Goal: Task Accomplishment & Management: Complete application form

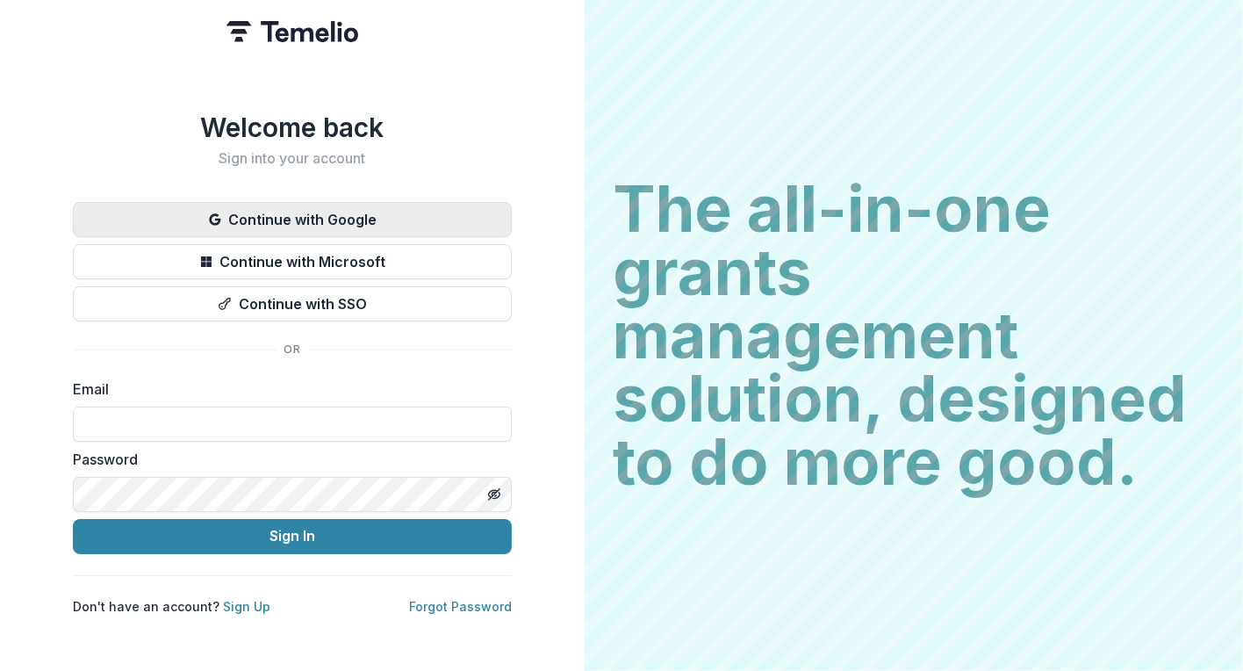
click at [334, 215] on button "Continue with Google" at bounding box center [292, 219] width 439 height 35
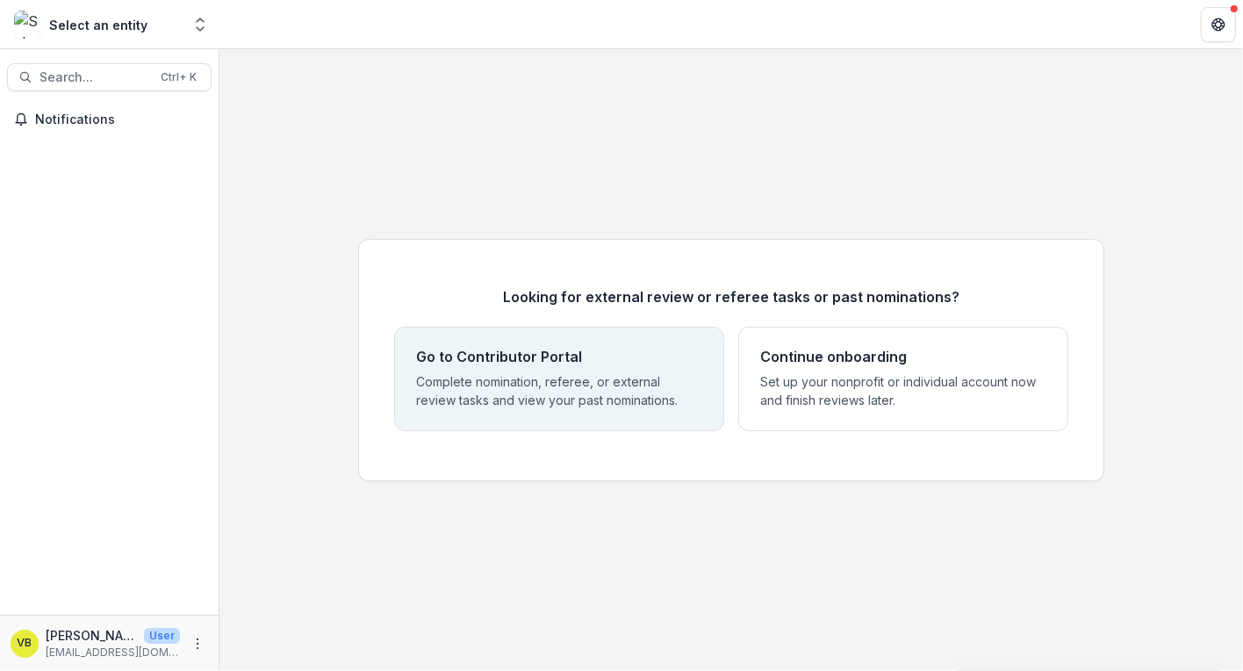
drag, startPoint x: 566, startPoint y: 382, endPoint x: 578, endPoint y: 394, distance: 16.8
click at [579, 393] on p "Complete nomination, referee, or external review tasks and view your past nomin…" at bounding box center [559, 390] width 286 height 37
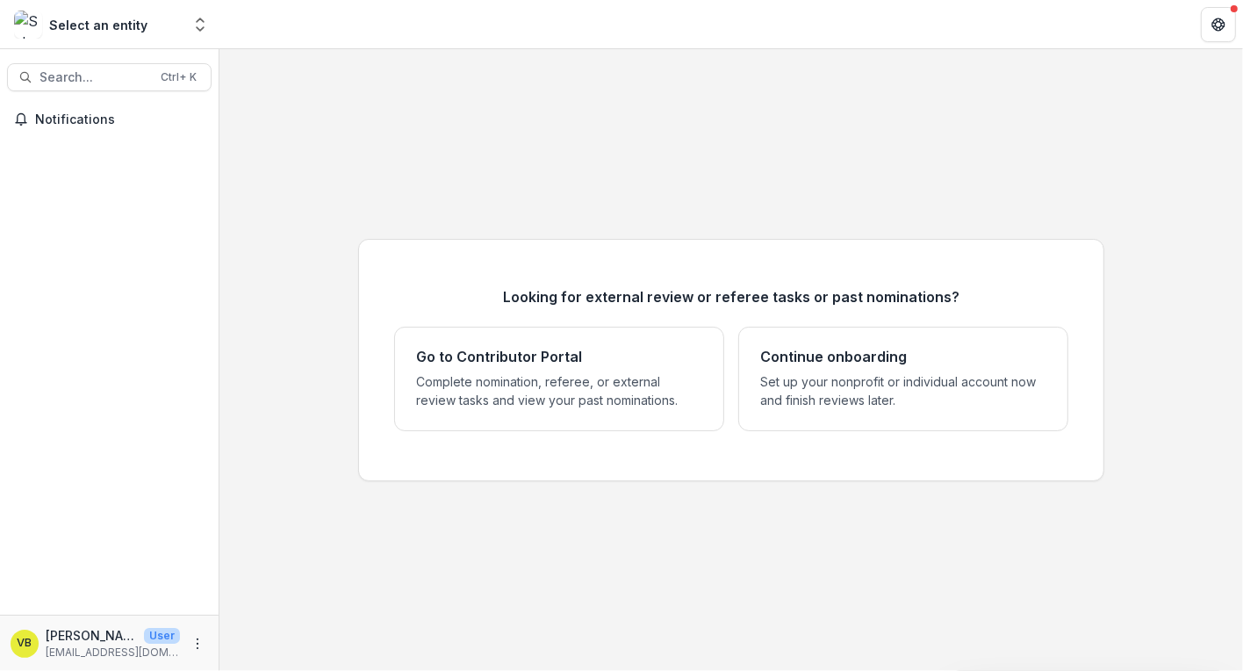
click at [121, 32] on div "Select an entity" at bounding box center [98, 25] width 98 height 18
click at [196, 26] on icon "Open entity switcher" at bounding box center [200, 25] width 18 height 18
click at [191, 25] on icon "Open entity switcher" at bounding box center [200, 25] width 18 height 18
click at [1032, 198] on div "Looking for external review or referee tasks or past nominations? Go to Contrib…" at bounding box center [731, 360] width 1024 height 622
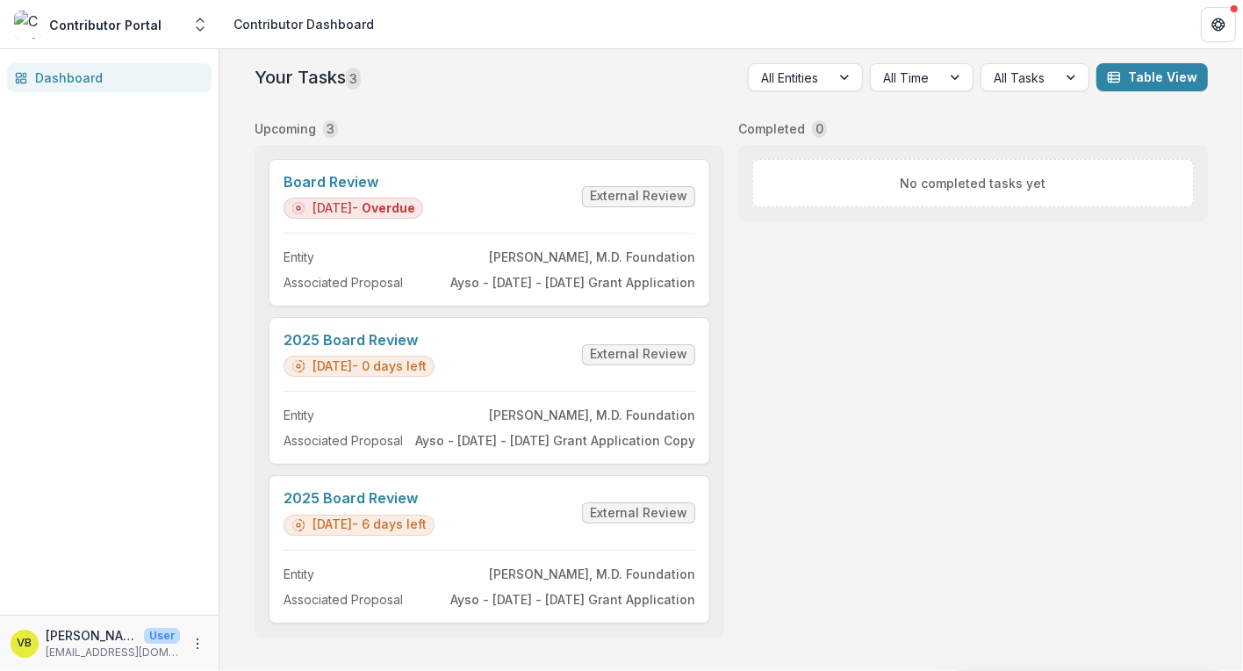
drag, startPoint x: 787, startPoint y: 592, endPoint x: 771, endPoint y: 576, distance: 22.3
click at [786, 580] on div "Completed 0 No completed tasks yet" at bounding box center [973, 374] width 470 height 525
click at [423, 191] on link "Board Review" at bounding box center [354, 182] width 140 height 17
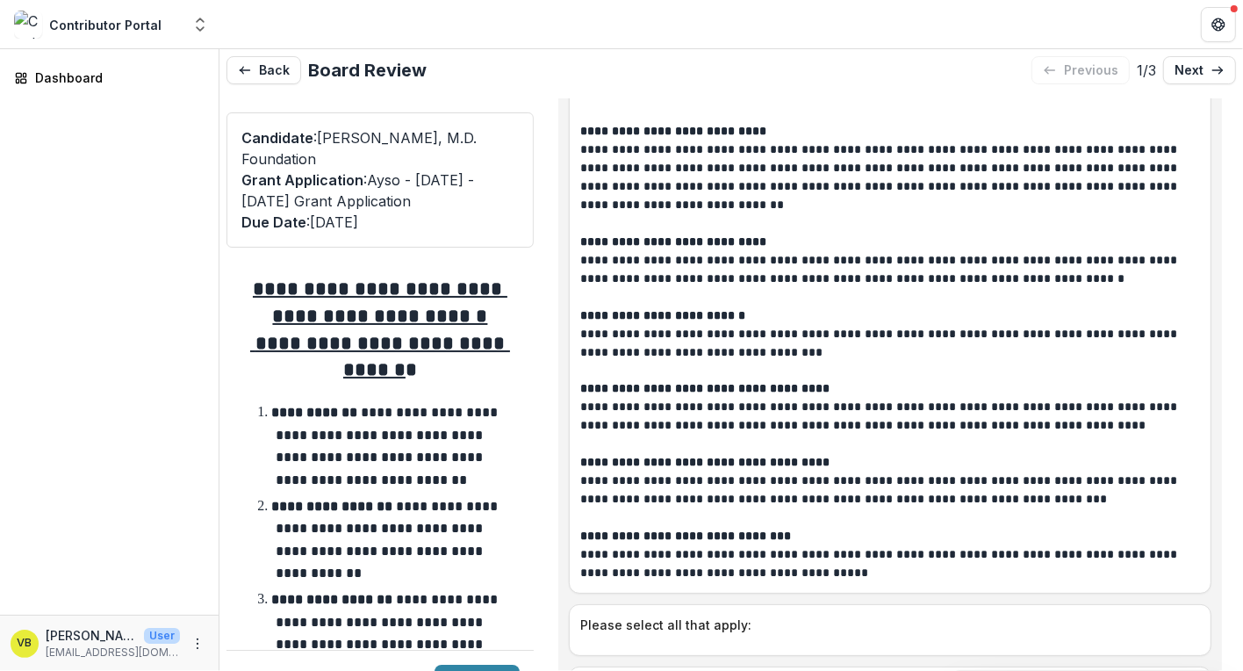
scroll to position [1, 0]
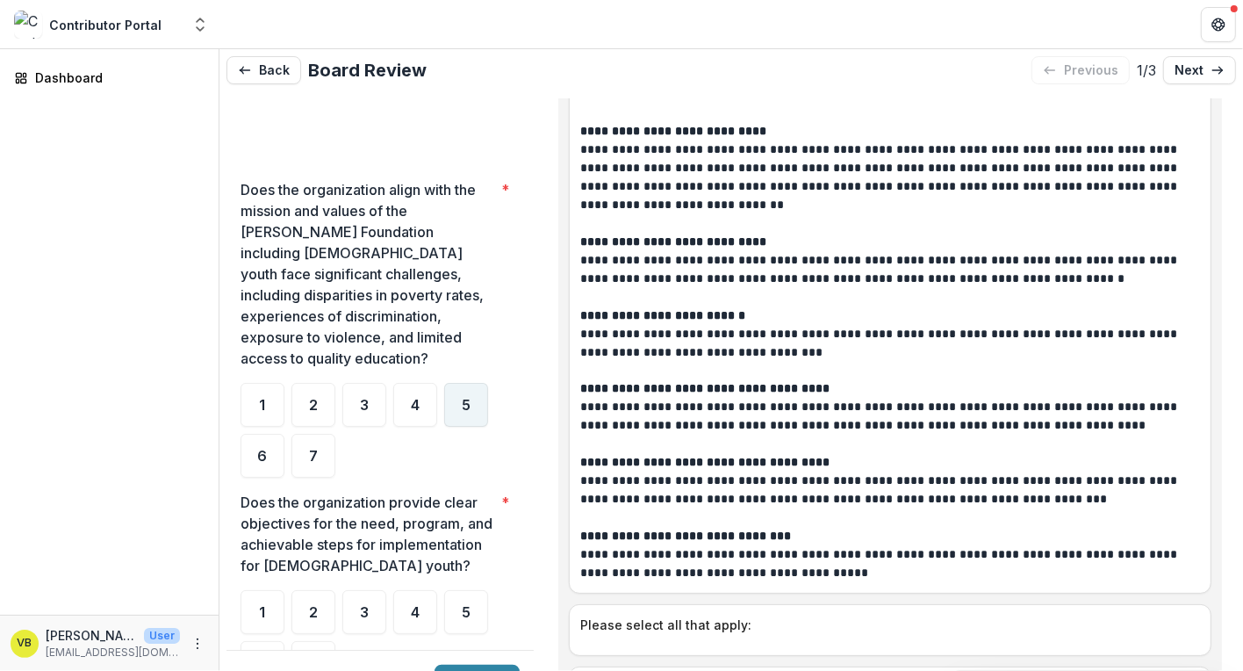
click at [471, 383] on div "5" at bounding box center [466, 405] width 44 height 44
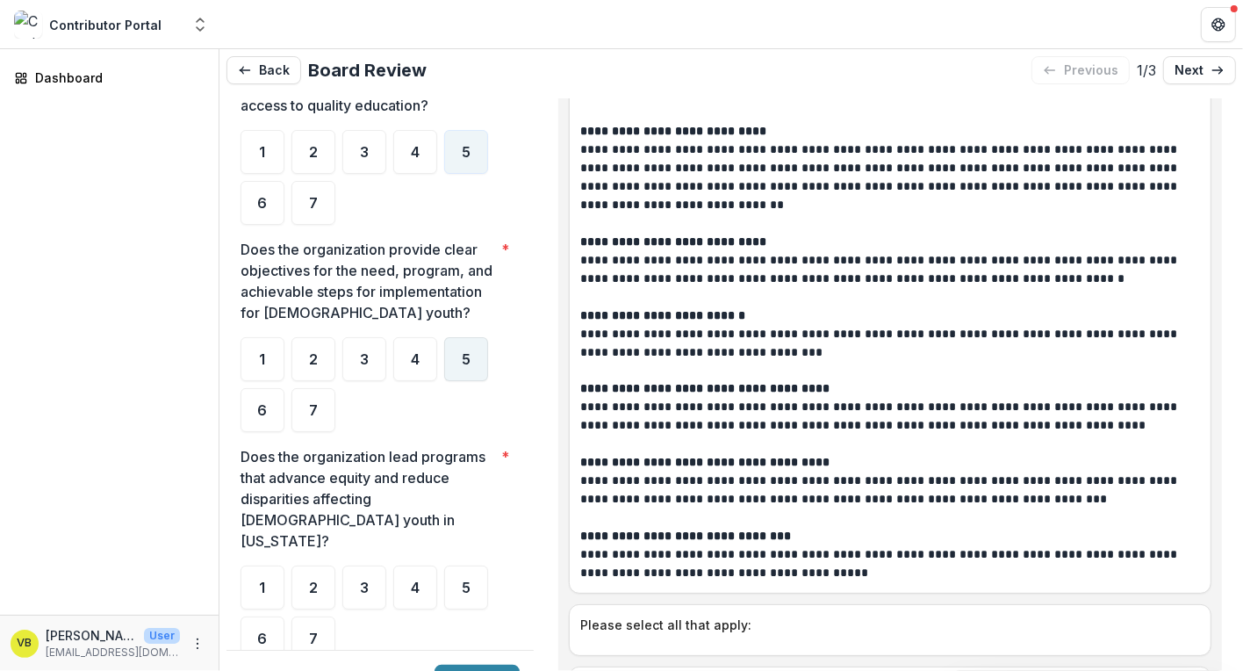
click at [464, 363] on span "5" at bounding box center [466, 359] width 9 height 14
click at [462, 565] on div "5" at bounding box center [466, 587] width 44 height 44
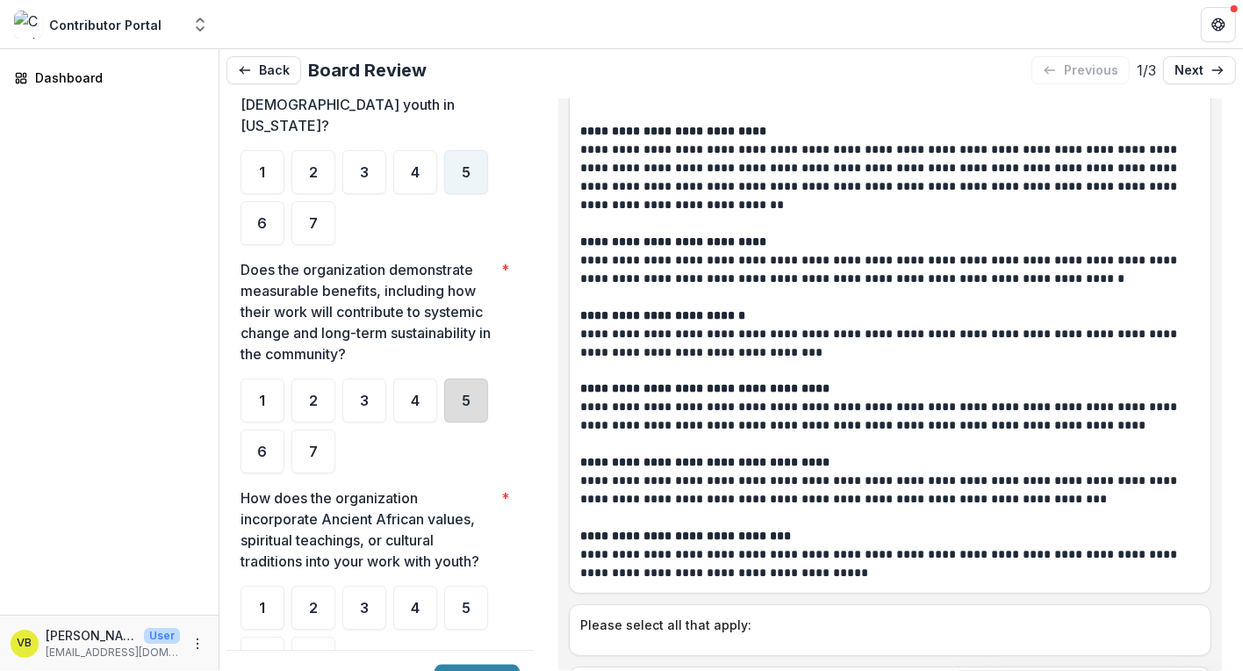
click at [471, 385] on div "5" at bounding box center [466, 400] width 44 height 44
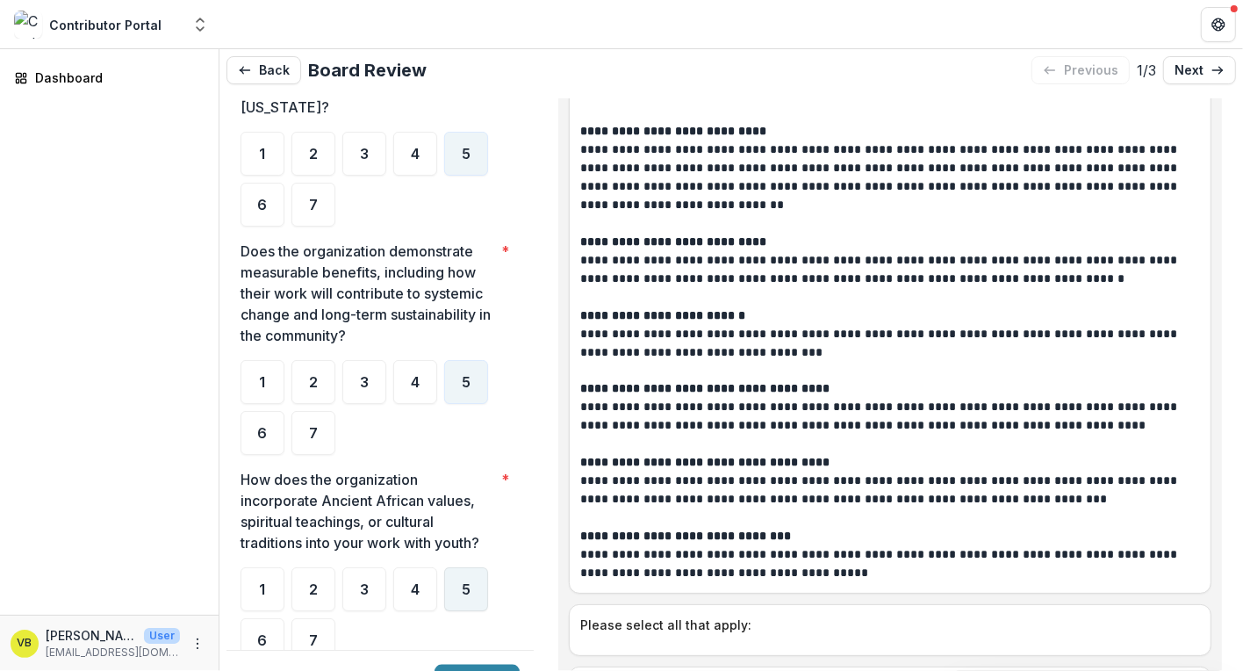
click at [466, 582] on span "5" at bounding box center [466, 589] width 9 height 14
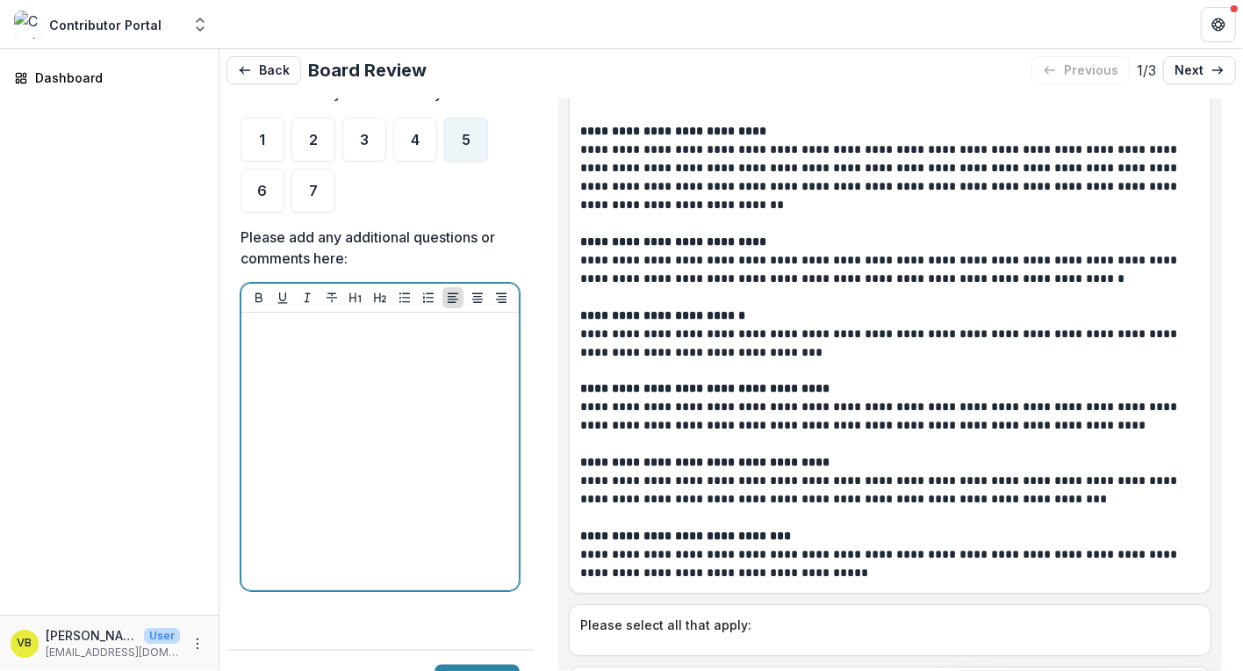
click at [411, 335] on div at bounding box center [379, 451] width 263 height 263
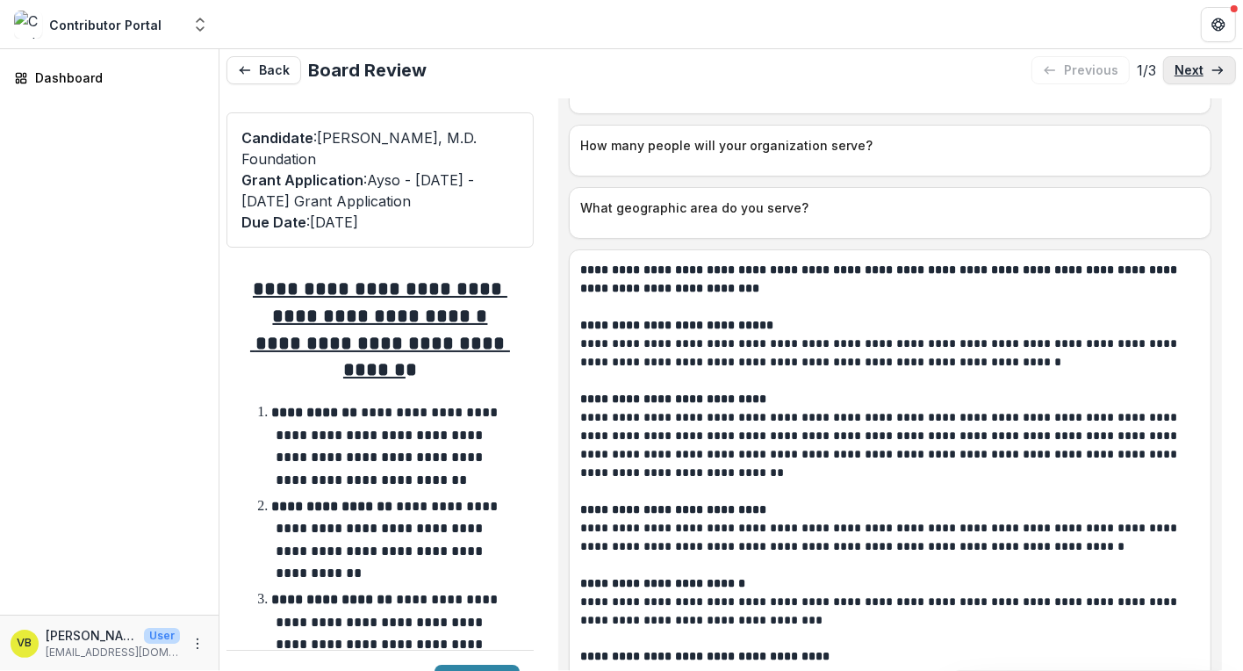
scroll to position [424, 0]
click at [1212, 68] on icon at bounding box center [1218, 70] width 14 height 14
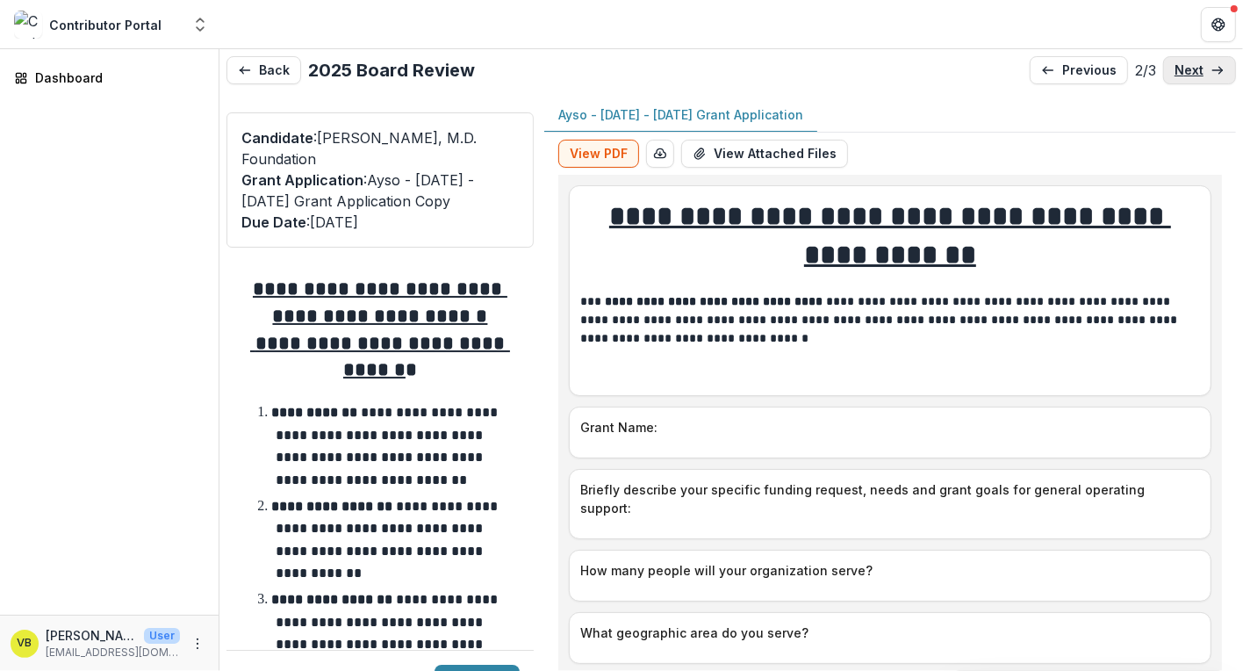
click at [1175, 64] on p "next" at bounding box center [1189, 70] width 29 height 15
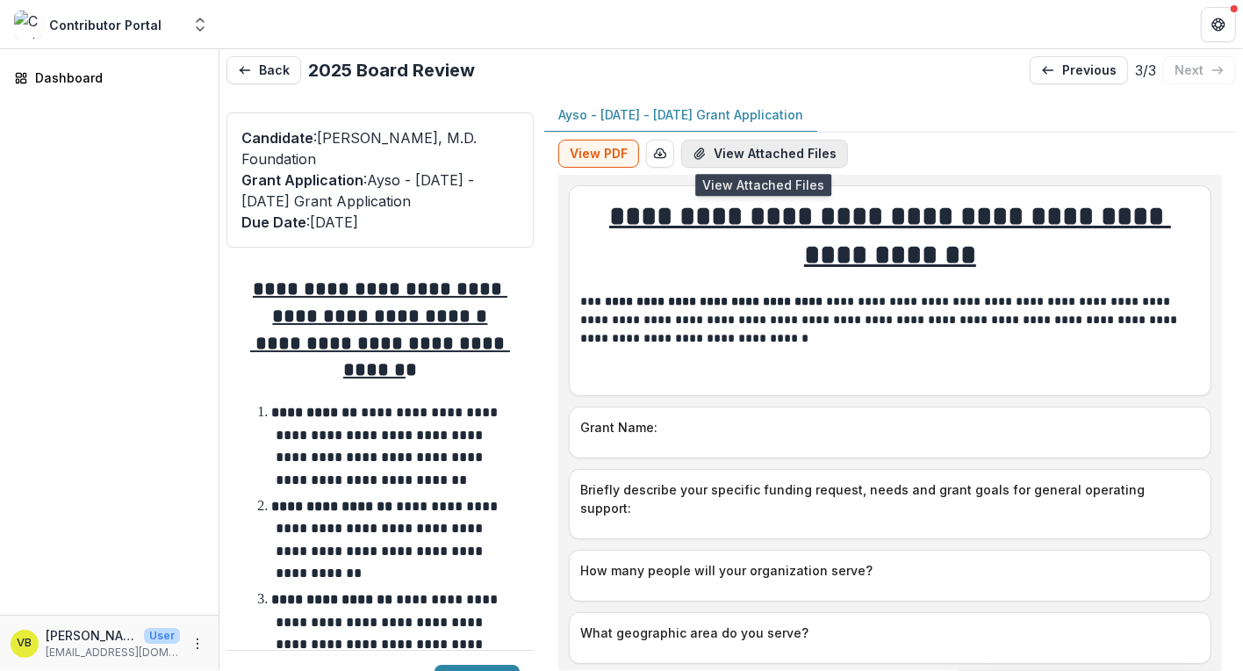
click at [765, 157] on button "View Attached Files" at bounding box center [764, 154] width 167 height 28
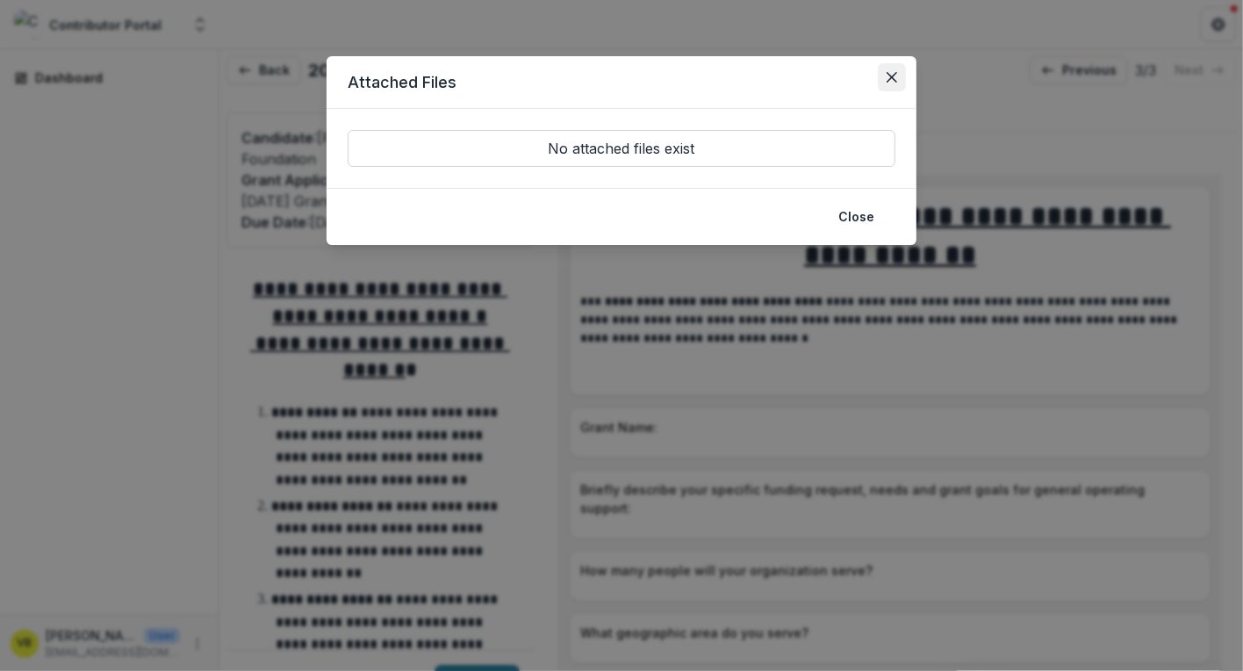
click at [889, 67] on button "Close" at bounding box center [892, 77] width 28 height 28
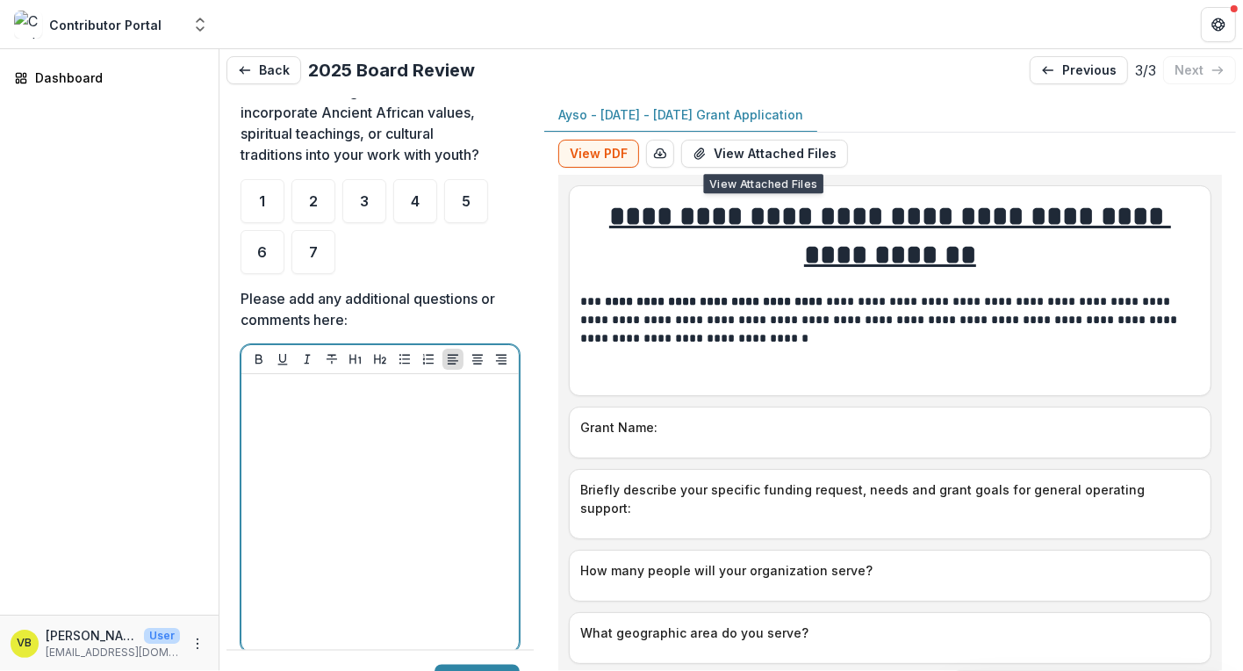
click at [426, 410] on div at bounding box center [379, 512] width 263 height 263
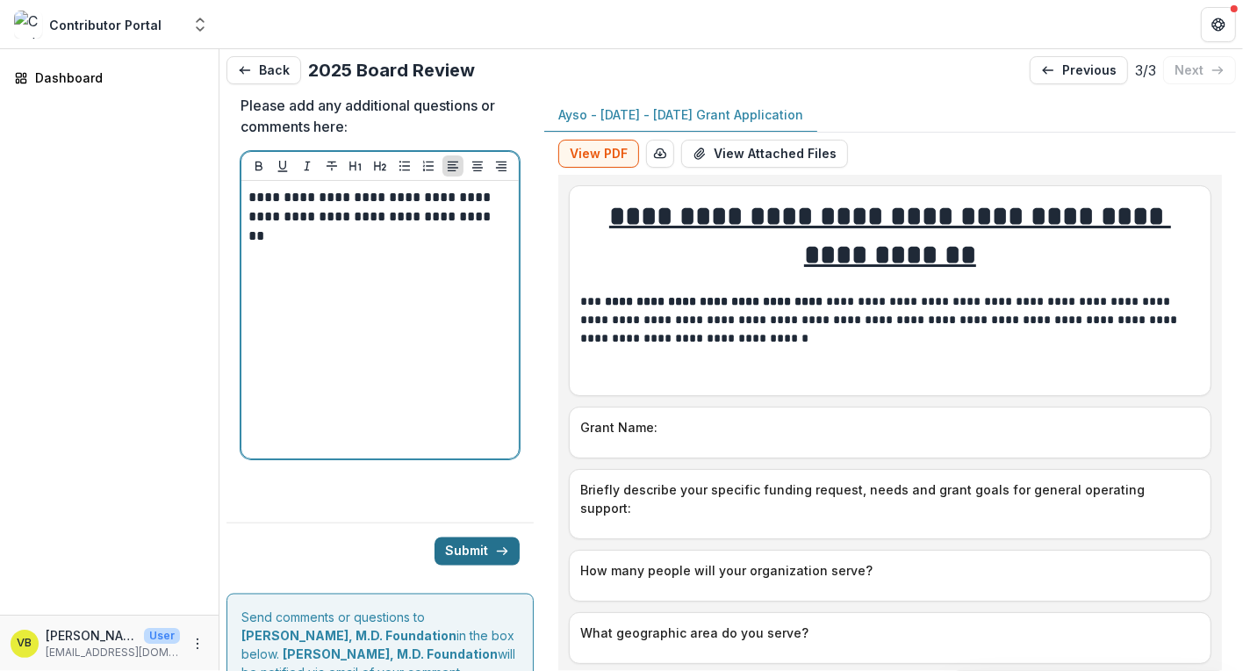
scroll to position [2245, 0]
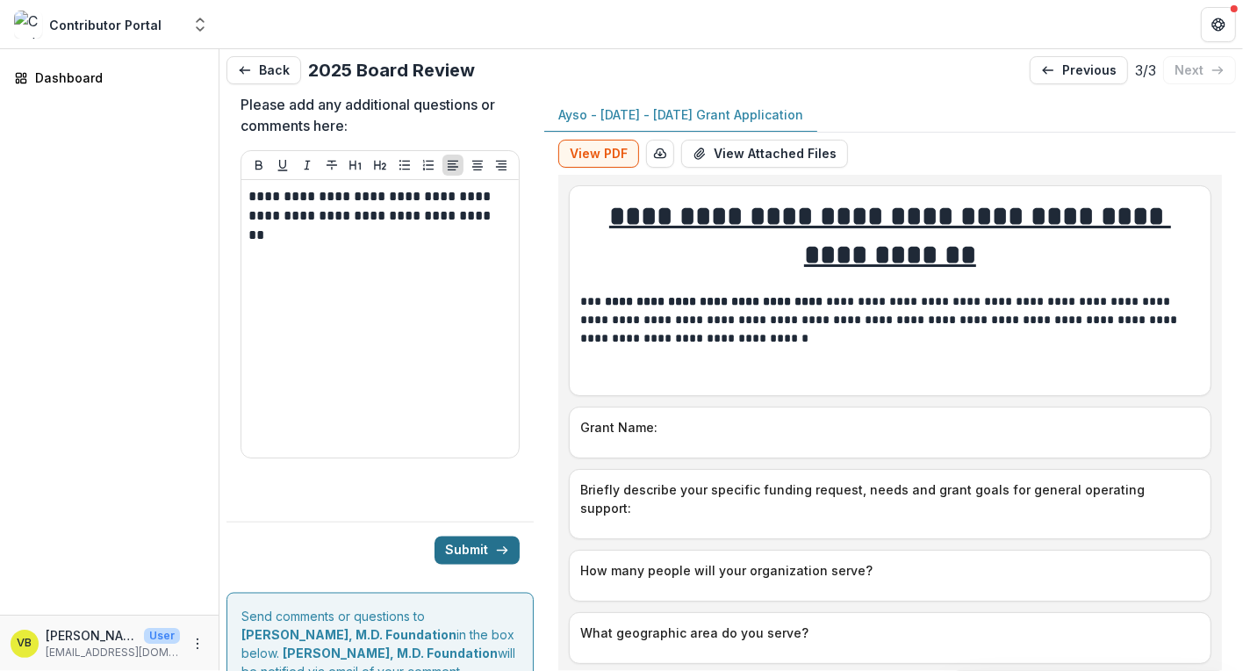
click at [488, 536] on button "Submit" at bounding box center [477, 550] width 85 height 28
click at [485, 536] on button "Submit" at bounding box center [477, 550] width 85 height 28
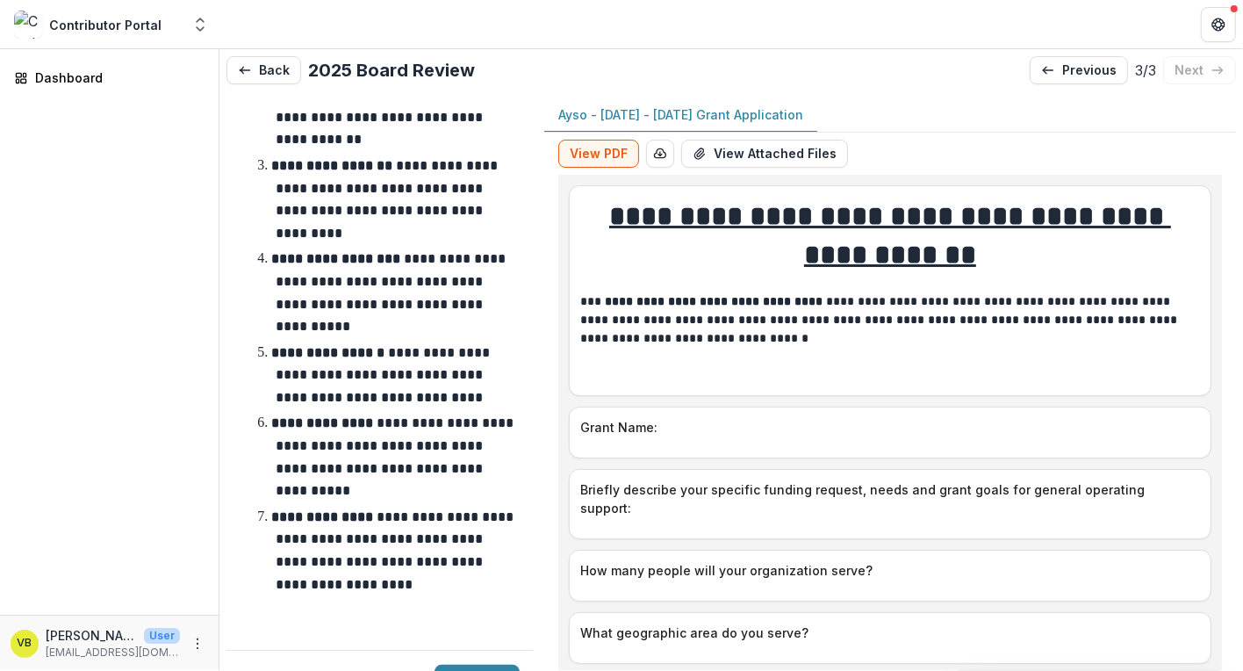
scroll to position [0, 0]
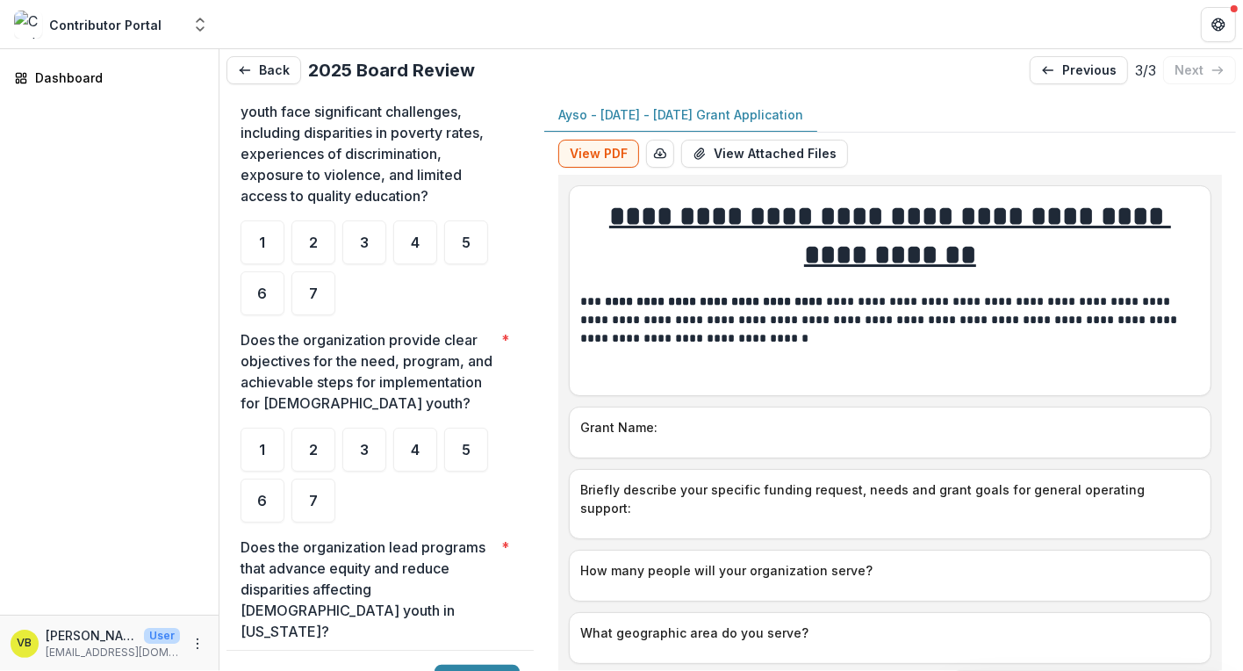
scroll to position [1140, 0]
click at [468, 227] on div "5" at bounding box center [466, 241] width 44 height 44
click at [469, 455] on div "5" at bounding box center [466, 448] width 44 height 44
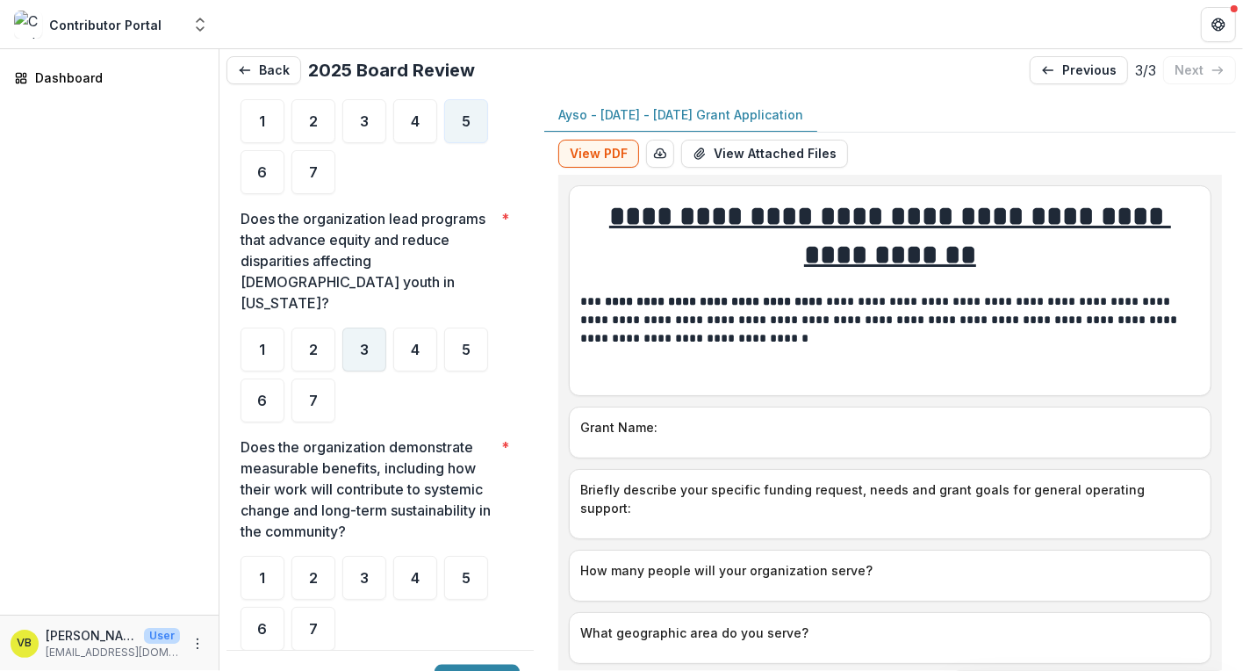
click at [365, 342] on span "3" at bounding box center [364, 349] width 9 height 14
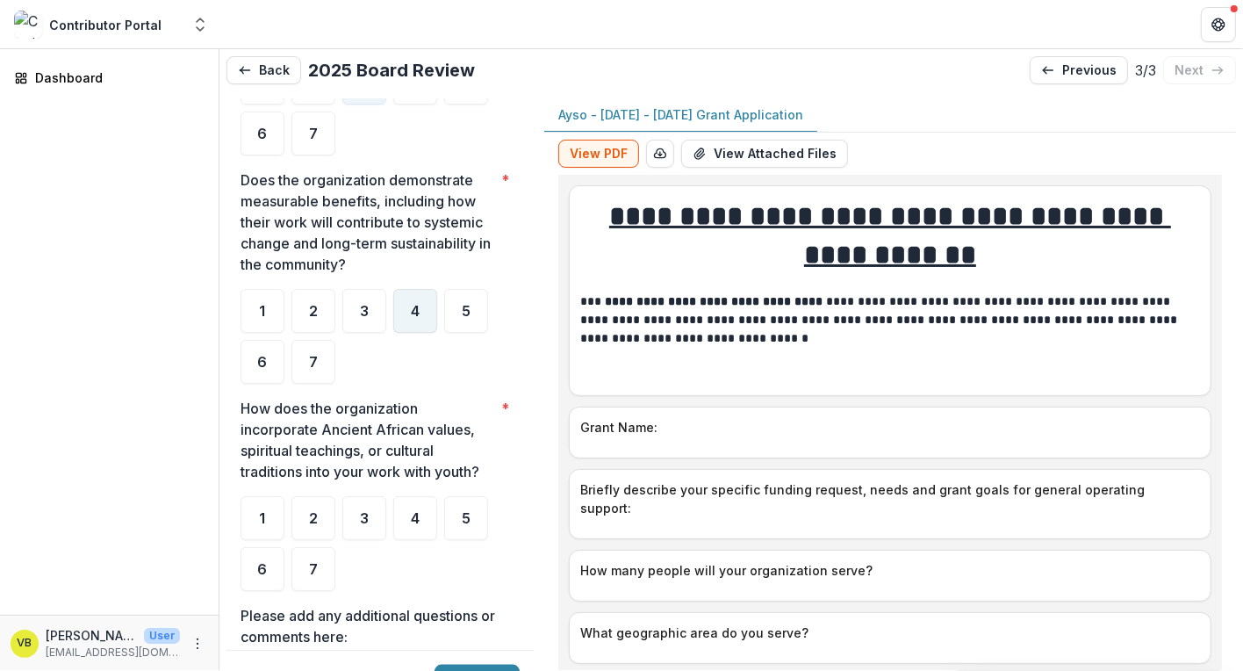
scroll to position [1733, 0]
drag, startPoint x: 464, startPoint y: 299, endPoint x: 453, endPoint y: 306, distance: 13.4
click at [460, 299] on div "5" at bounding box center [466, 312] width 44 height 44
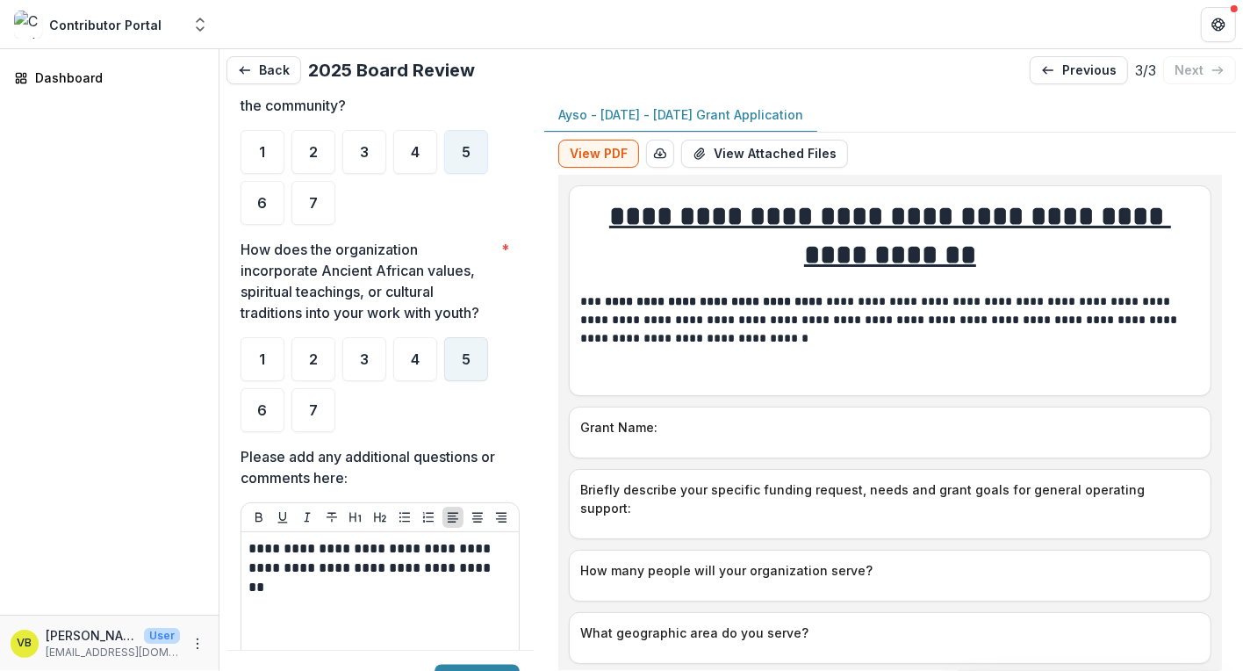
click at [471, 347] on div "5" at bounding box center [466, 359] width 44 height 44
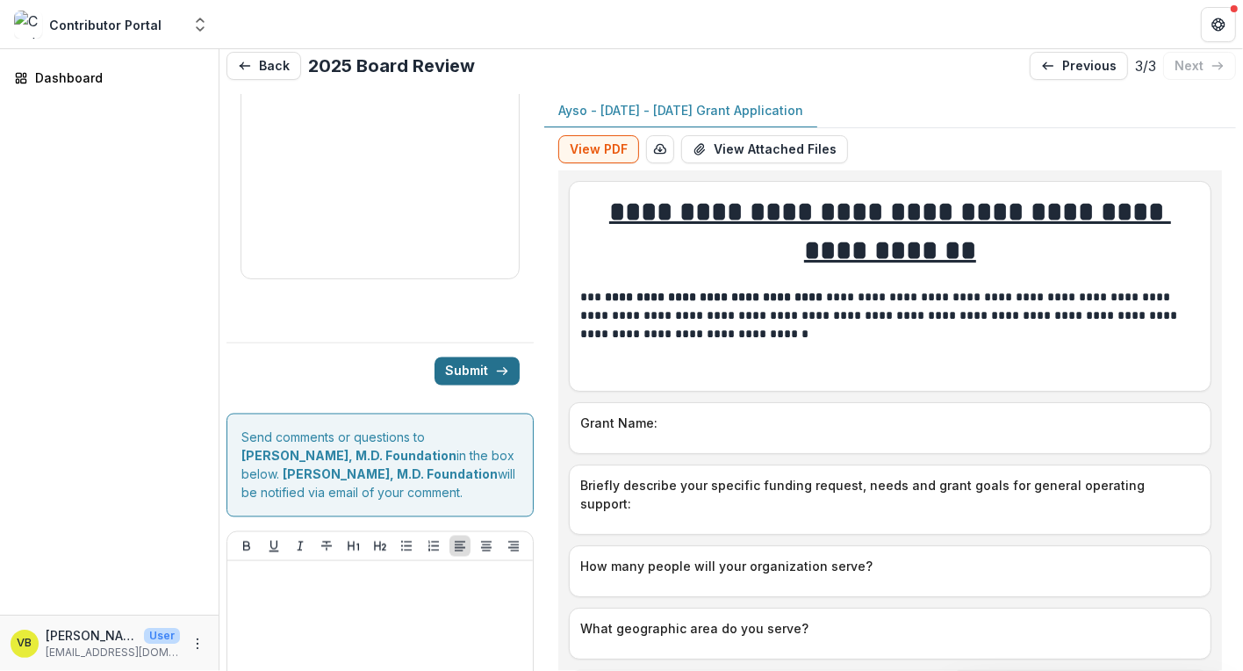
scroll to position [5, 0]
click at [478, 356] on button "Submit" at bounding box center [477, 370] width 85 height 28
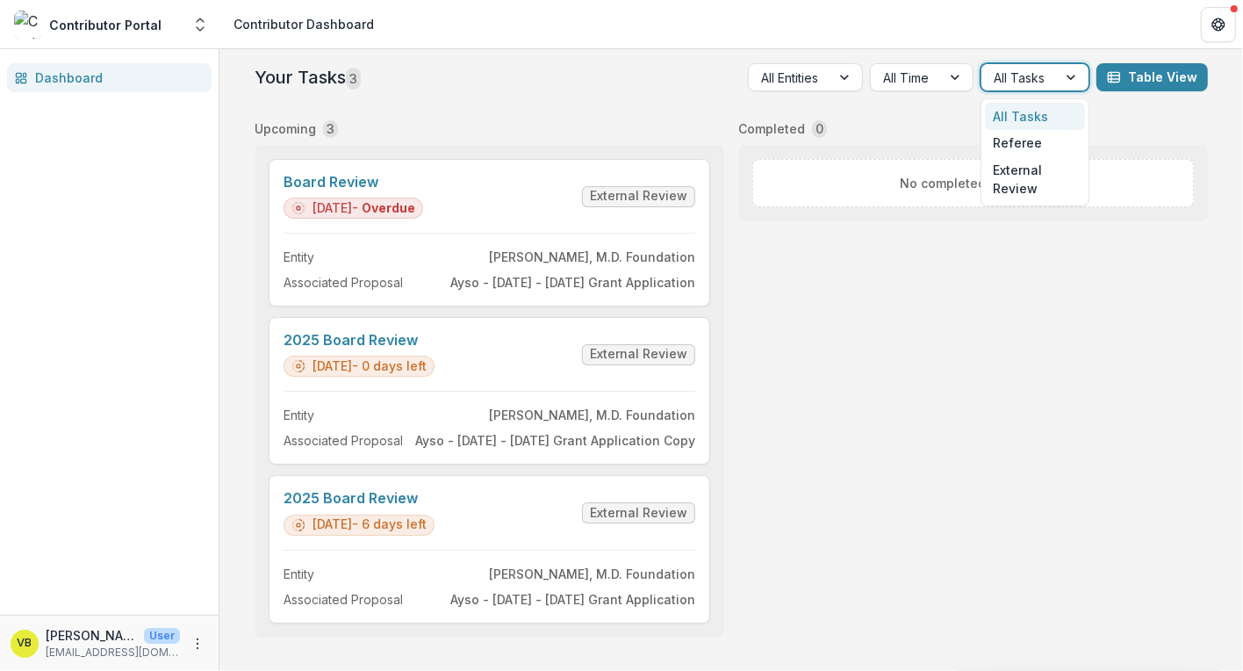
click at [1075, 83] on div at bounding box center [1073, 77] width 32 height 26
click at [1035, 197] on div "External Review" at bounding box center [1035, 179] width 100 height 46
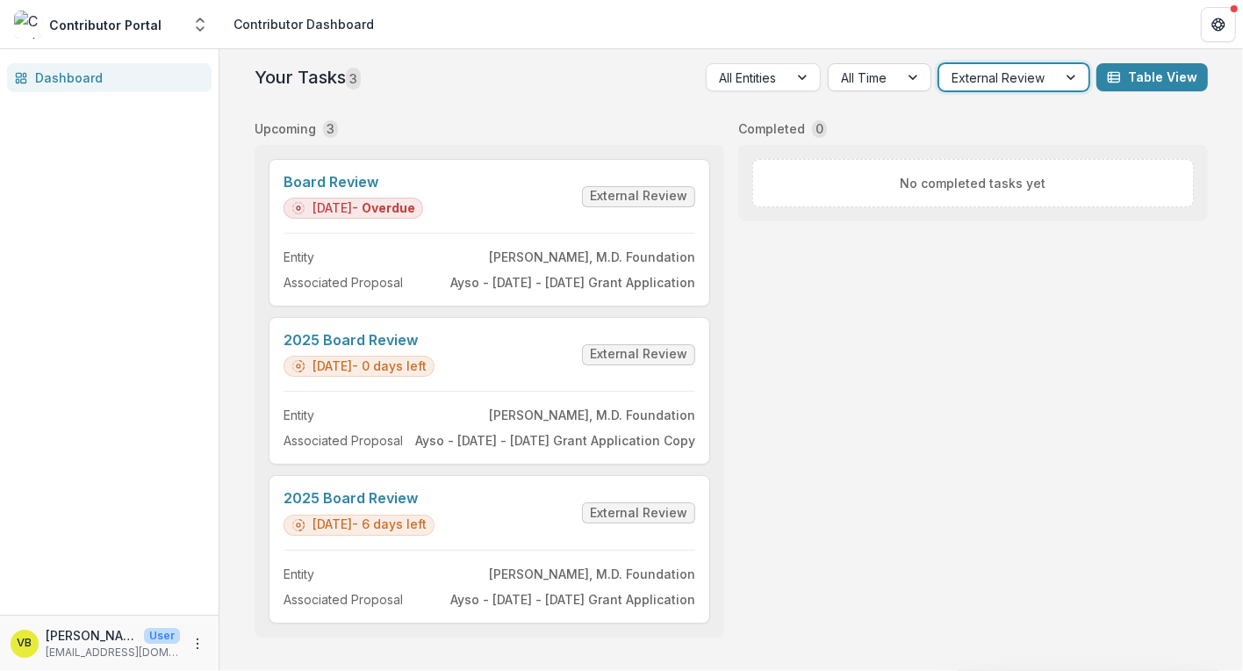
click at [864, 80] on div at bounding box center [864, 78] width 46 height 22
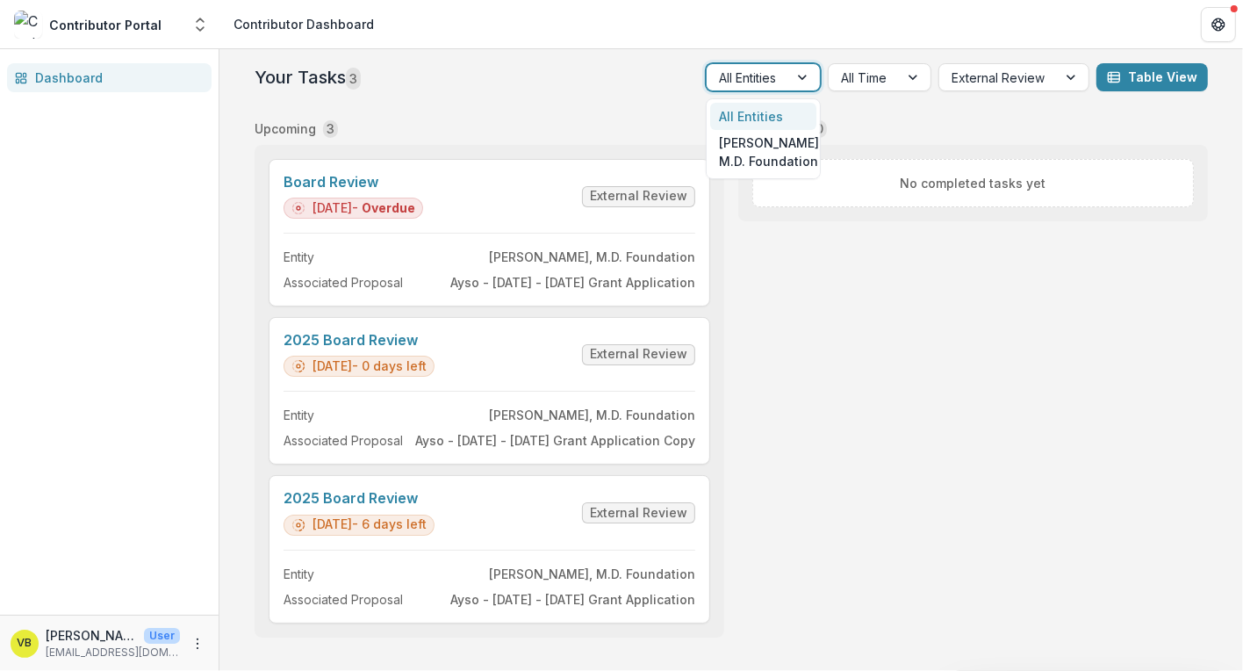
click at [775, 77] on div at bounding box center [747, 78] width 57 height 22
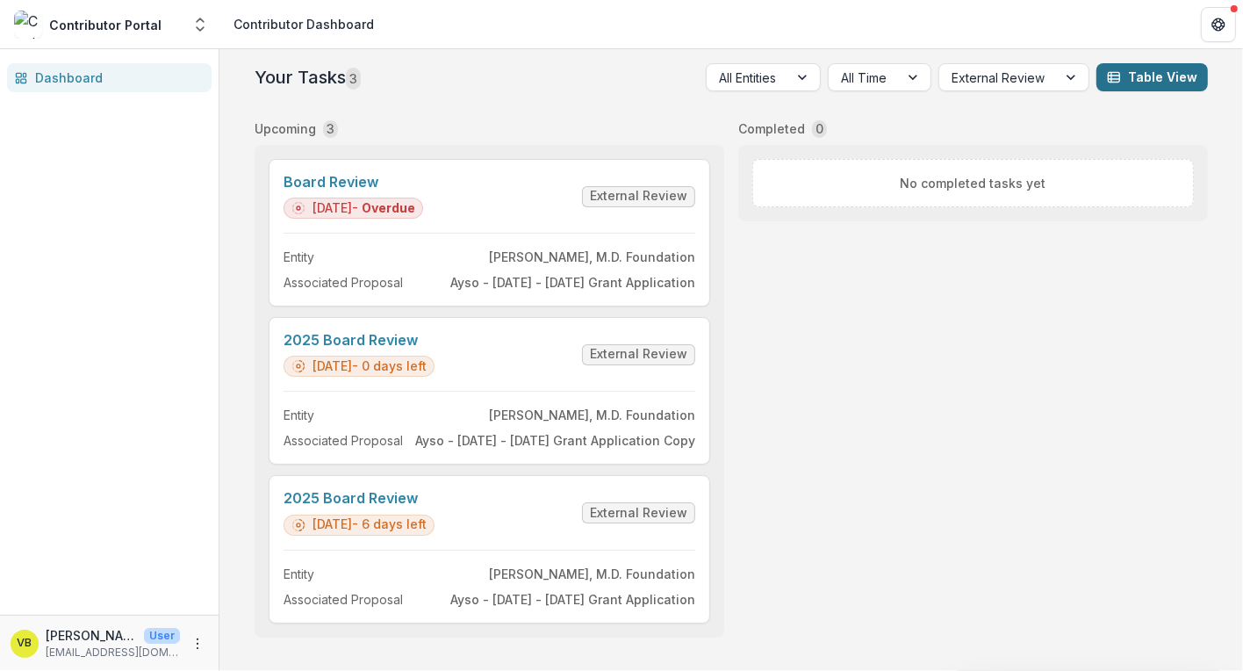
click at [1174, 81] on button "Table View" at bounding box center [1153, 77] width 112 height 28
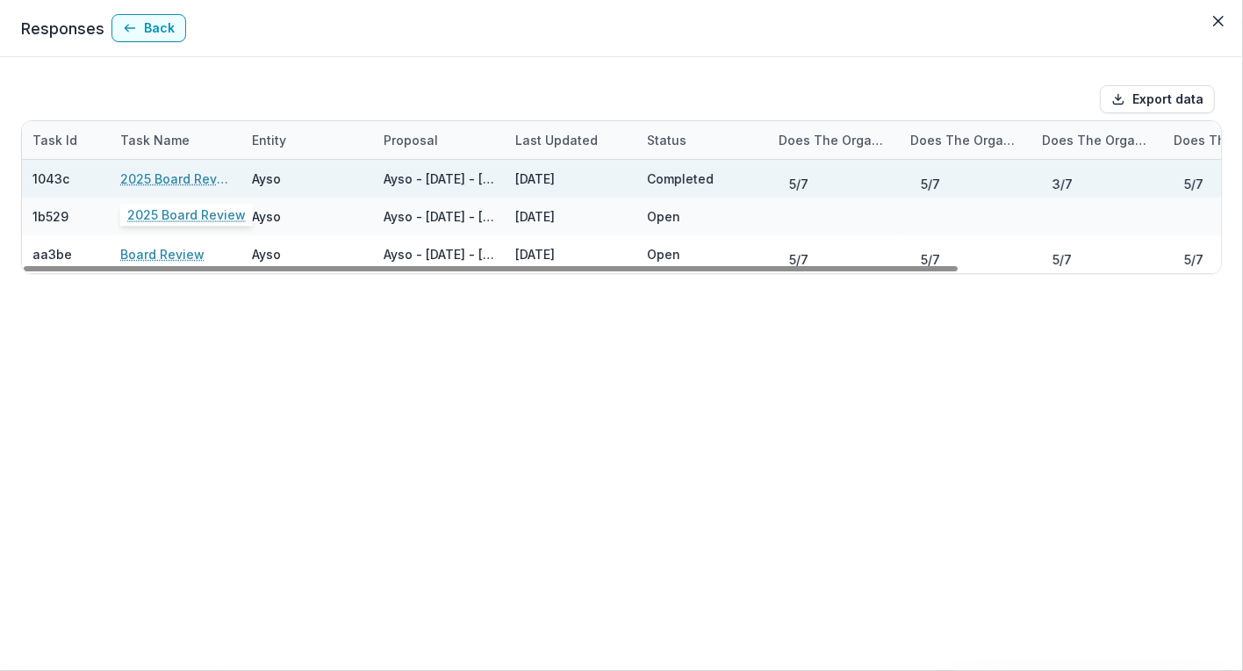
click at [195, 176] on link "2025 Board Review" at bounding box center [175, 178] width 111 height 18
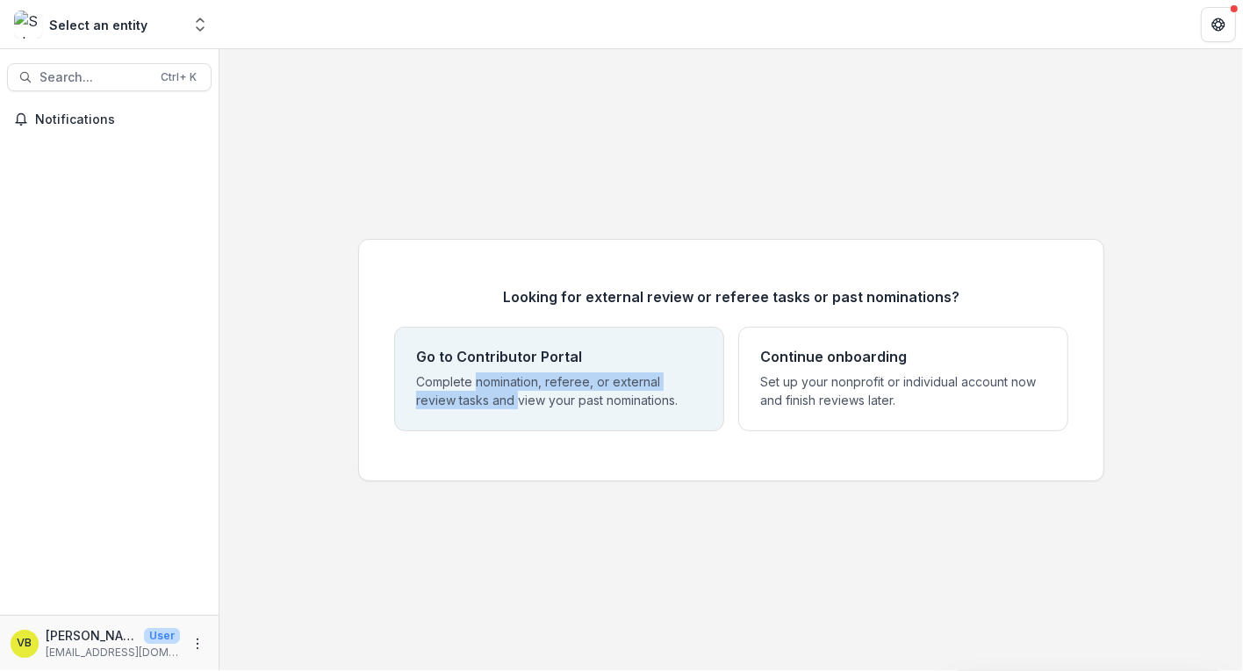
click at [477, 392] on p "Complete nomination, referee, or external review tasks and view your past nomin…" at bounding box center [559, 390] width 286 height 37
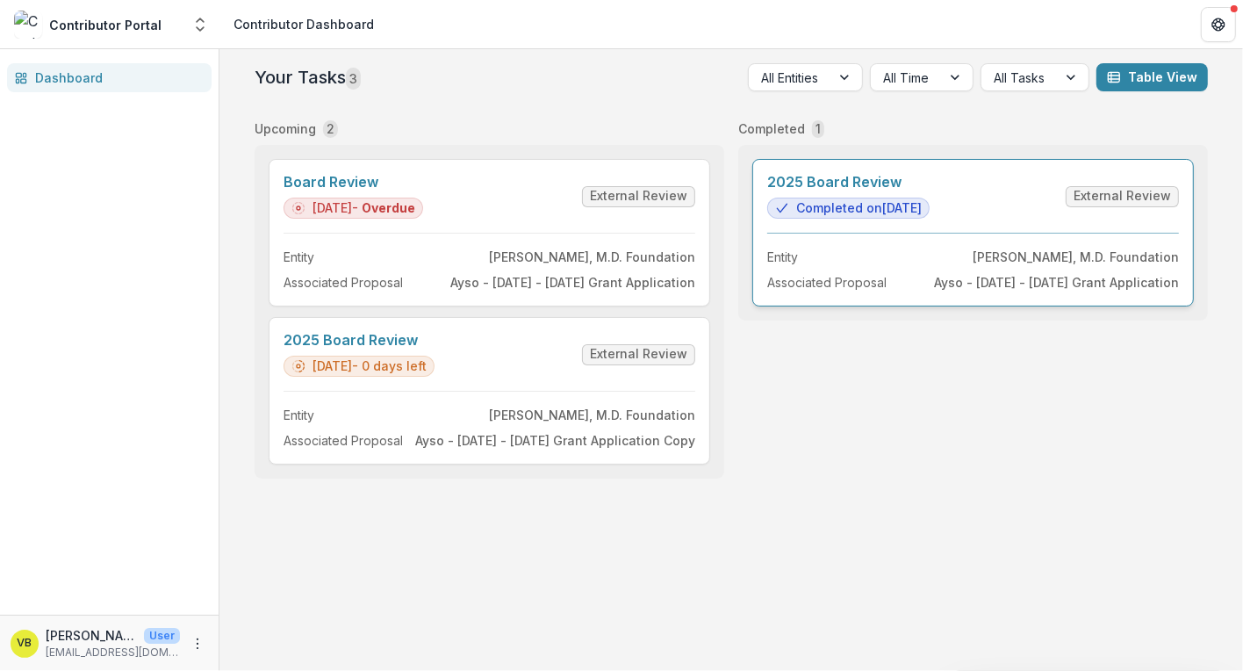
click at [930, 191] on link "2025 Board Review" at bounding box center [848, 182] width 162 height 17
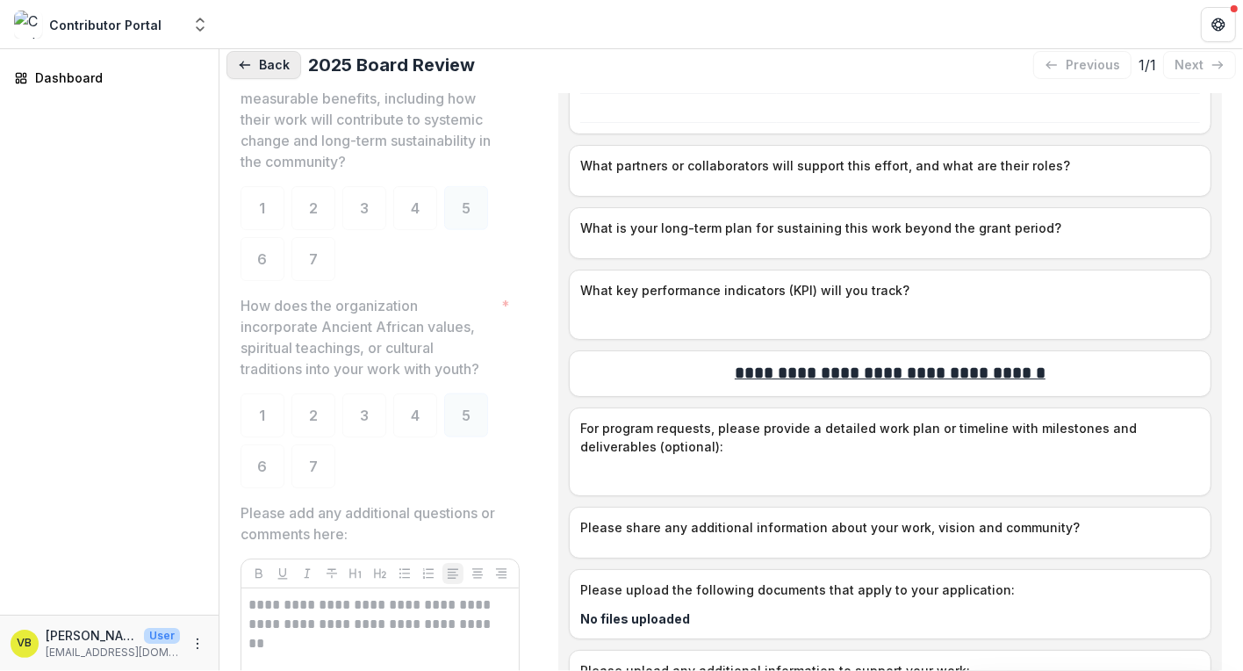
scroll to position [1832, 0]
click at [247, 76] on button "Back" at bounding box center [264, 65] width 75 height 28
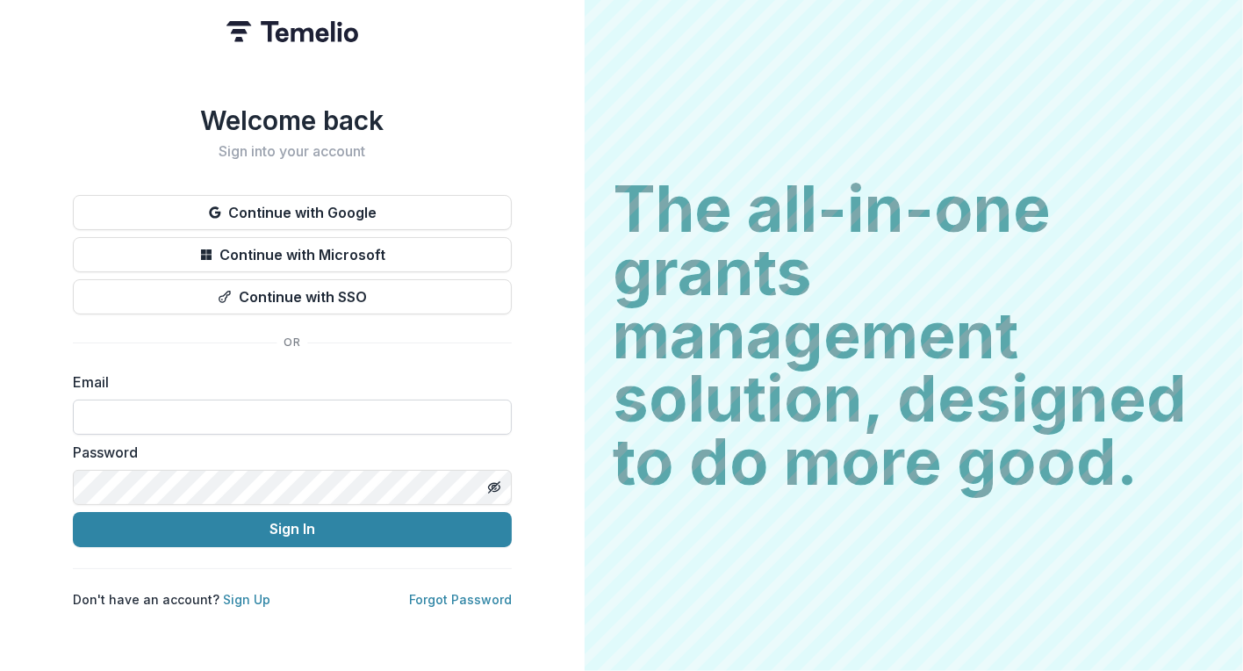
click at [323, 432] on input at bounding box center [292, 416] width 439 height 35
type input "**********"
click at [248, 601] on link "Sign Up" at bounding box center [246, 599] width 47 height 15
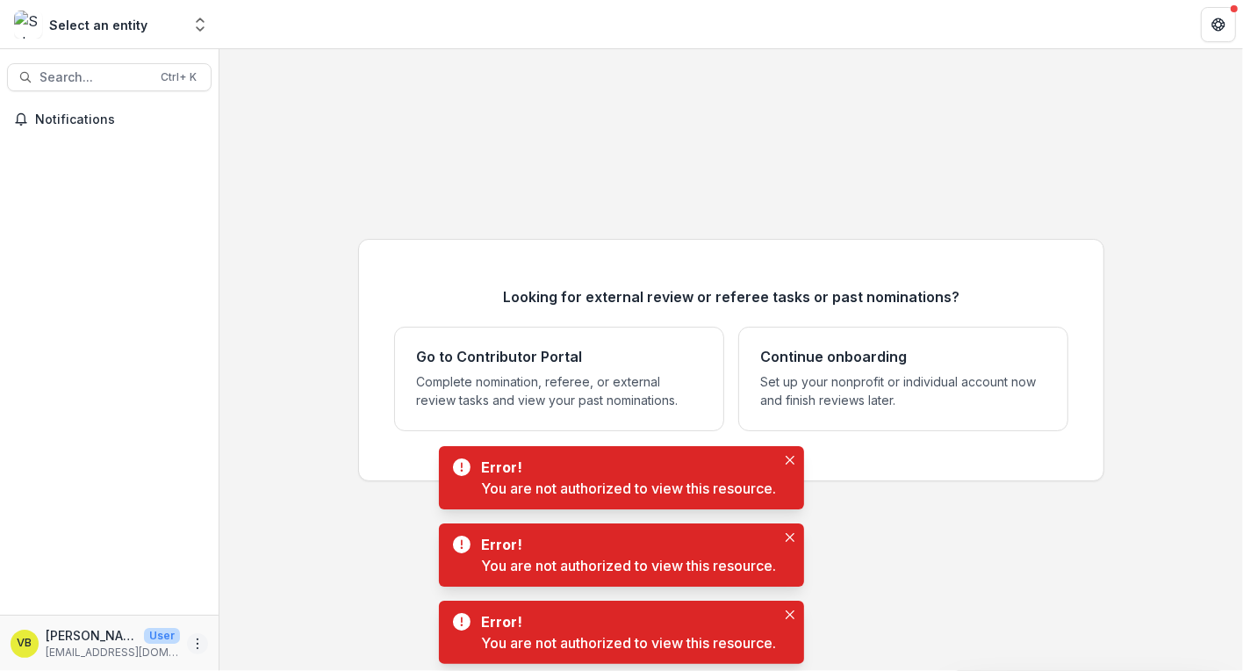
click at [205, 640] on button "More" at bounding box center [197, 643] width 21 height 21
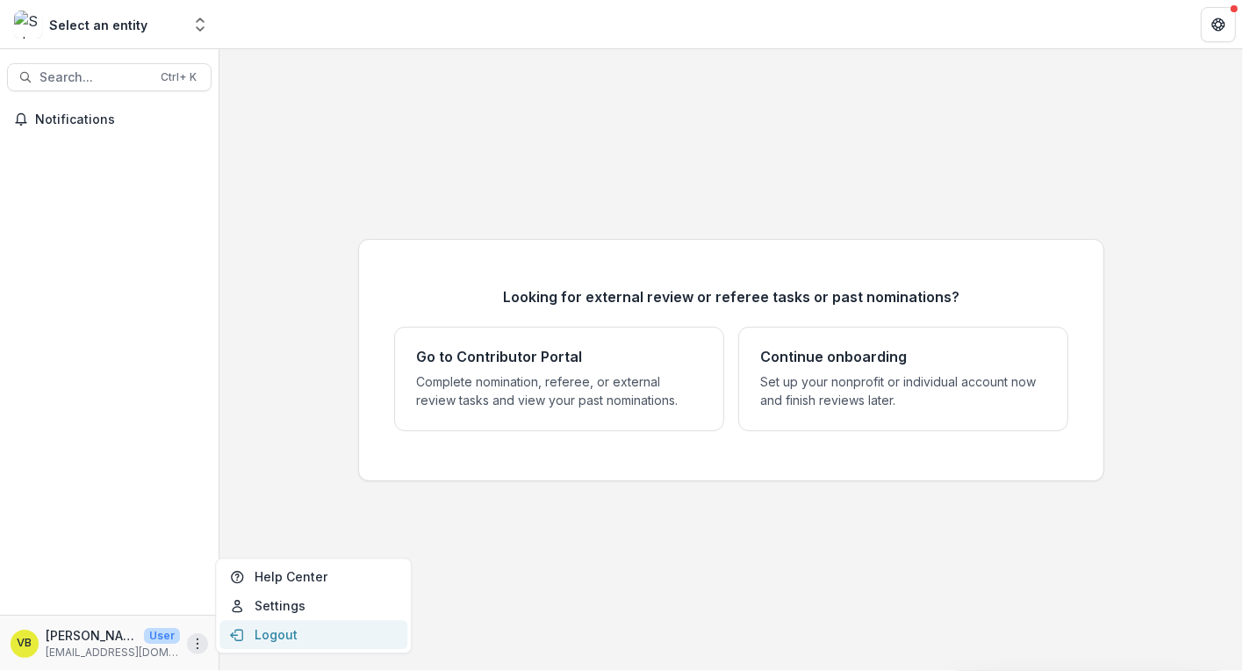
drag, startPoint x: 265, startPoint y: 642, endPoint x: 257, endPoint y: 636, distance: 10.0
click at [264, 641] on button "Logout" at bounding box center [313, 634] width 188 height 29
click at [194, 651] on button "More" at bounding box center [197, 643] width 21 height 21
drag, startPoint x: 248, startPoint y: 636, endPoint x: 243, endPoint y: 644, distance: 9.0
click at [243, 644] on button "Logout" at bounding box center [313, 634] width 188 height 29
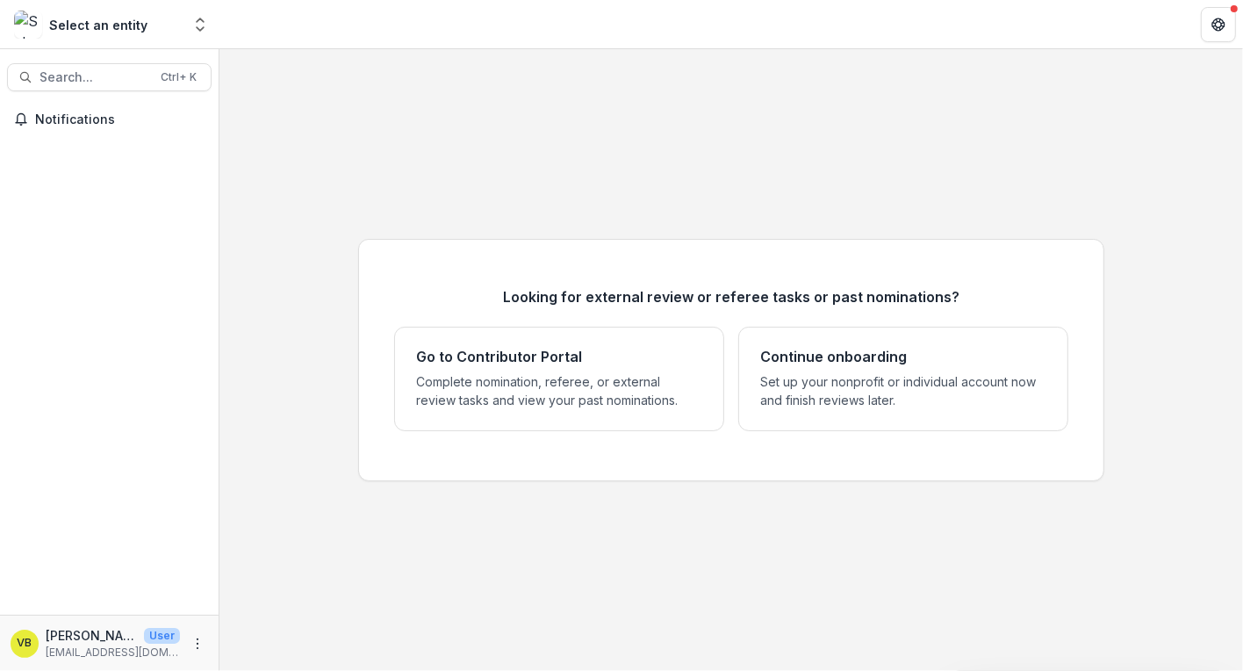
click at [169, 639] on div "[PERSON_NAME] User" at bounding box center [113, 635] width 134 height 18
drag, startPoint x: 191, startPoint y: 641, endPoint x: 192, endPoint y: 630, distance: 10.6
click at [196, 637] on button "More" at bounding box center [197, 643] width 21 height 21
drag, startPoint x: 254, startPoint y: 636, endPoint x: 255, endPoint y: 624, distance: 11.4
click at [257, 630] on button "Logout" at bounding box center [313, 634] width 188 height 29
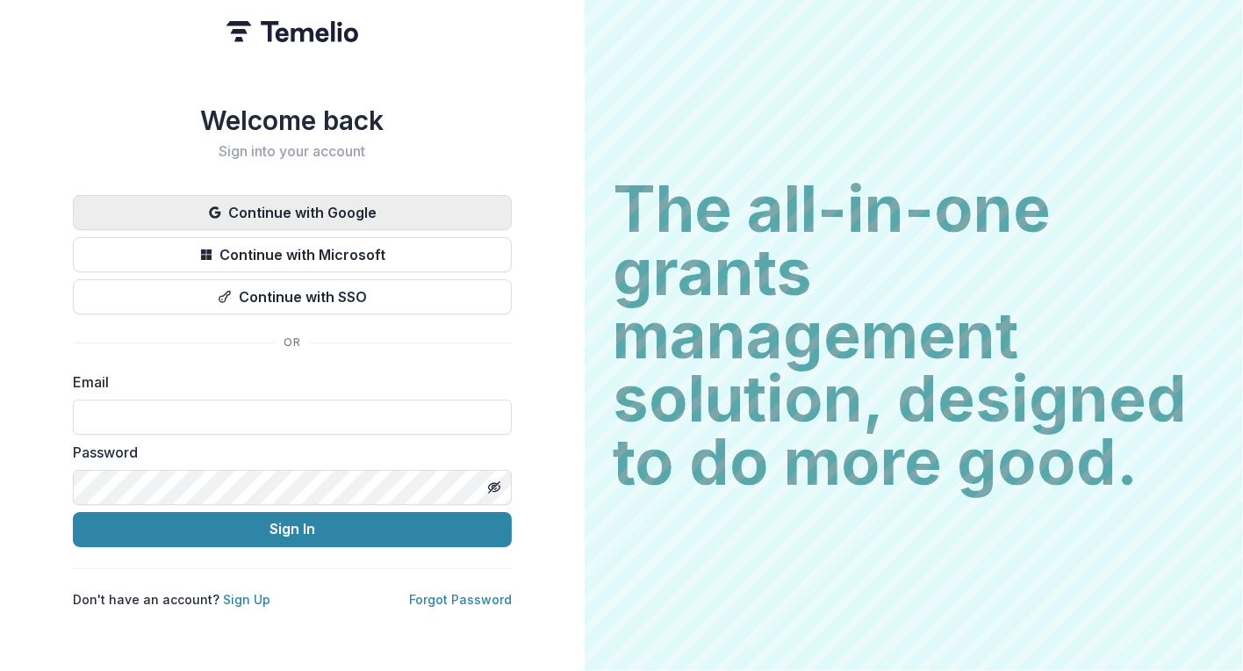
click at [338, 218] on button "Continue with Google" at bounding box center [292, 212] width 439 height 35
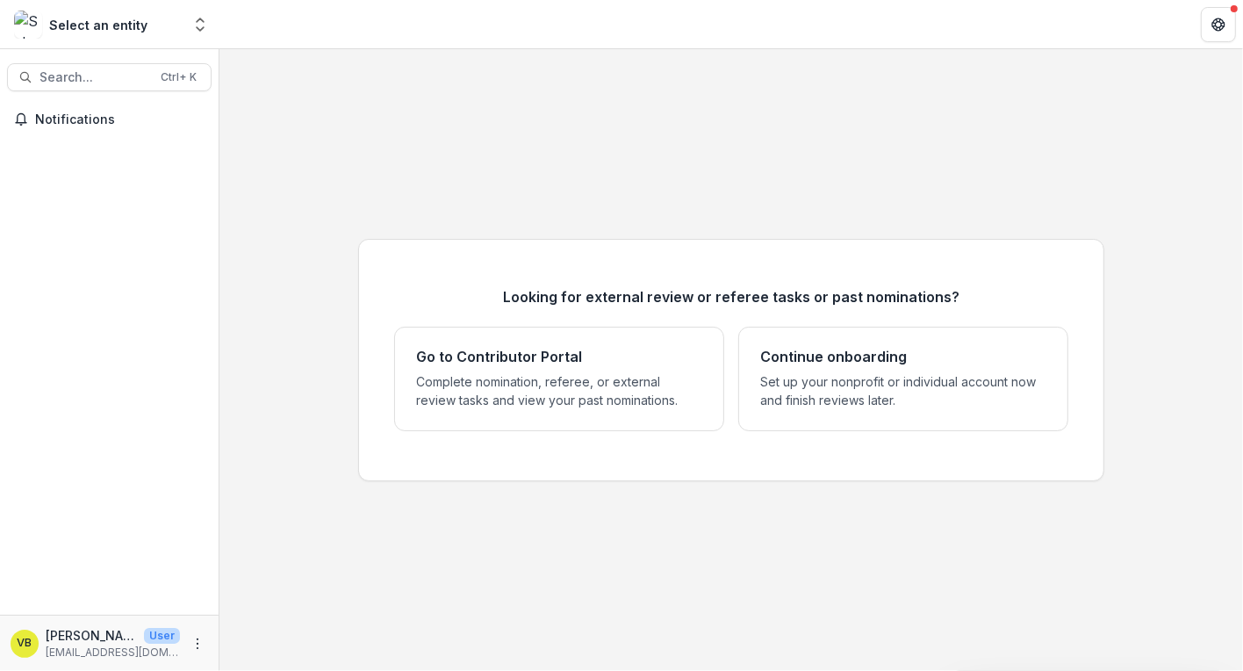
click at [216, 648] on div "VB Velma Brooks User foundationrootandrise@gmail.com" at bounding box center [109, 643] width 219 height 56
click at [200, 651] on button "More" at bounding box center [197, 643] width 21 height 21
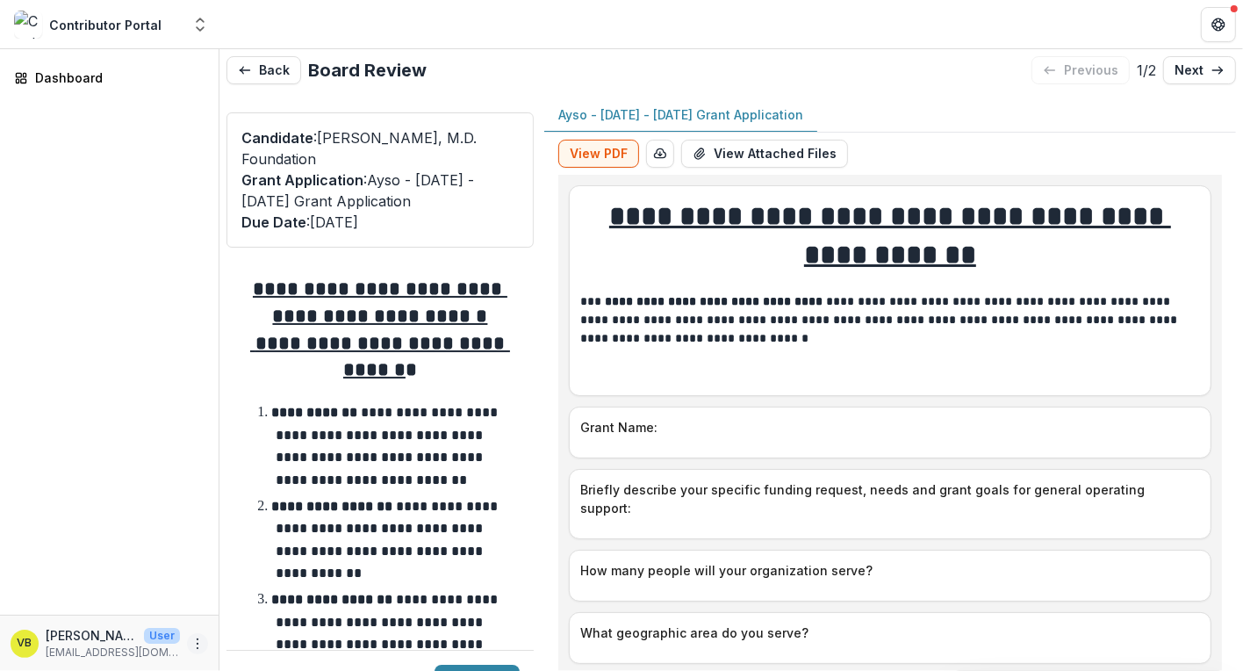
drag, startPoint x: 0, startPoint y: 0, endPoint x: 201, endPoint y: 638, distance: 669.2
click at [201, 638] on icon "More" at bounding box center [198, 644] width 14 height 14
click at [310, 644] on button "Logout" at bounding box center [313, 634] width 188 height 29
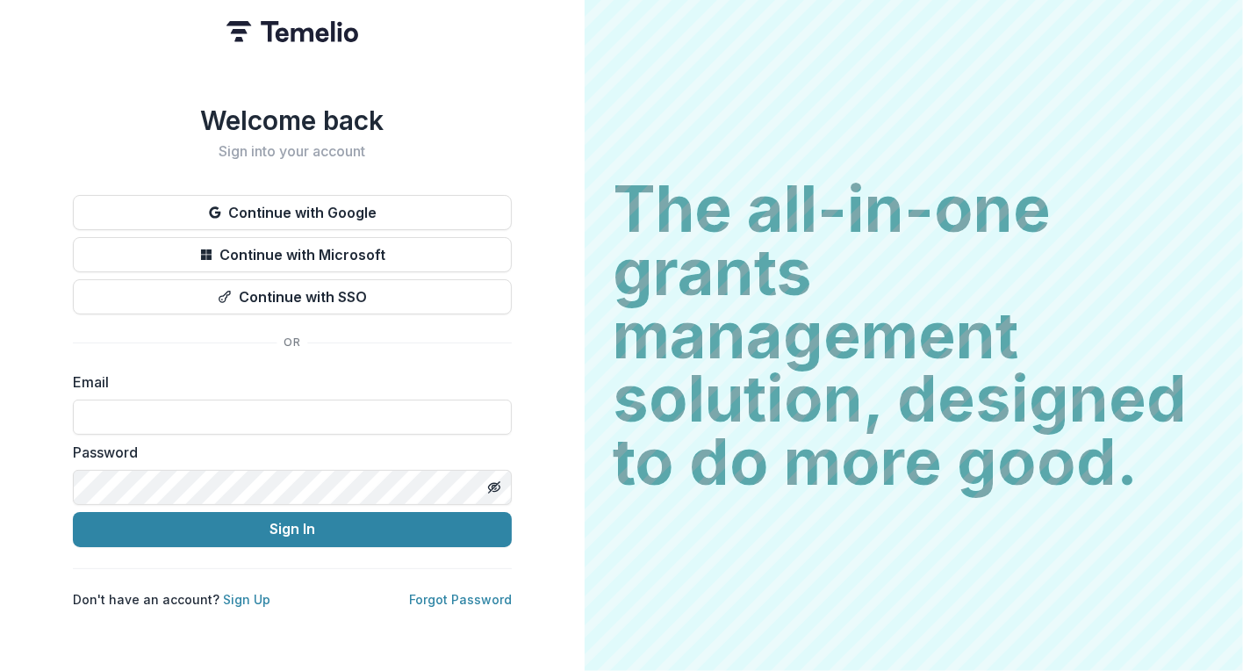
click at [239, 610] on div "Welcome back Sign into your account Continue with Google Continue with Microsof…" at bounding box center [292, 335] width 585 height 671
click at [248, 605] on link "Sign Up" at bounding box center [246, 599] width 47 height 15
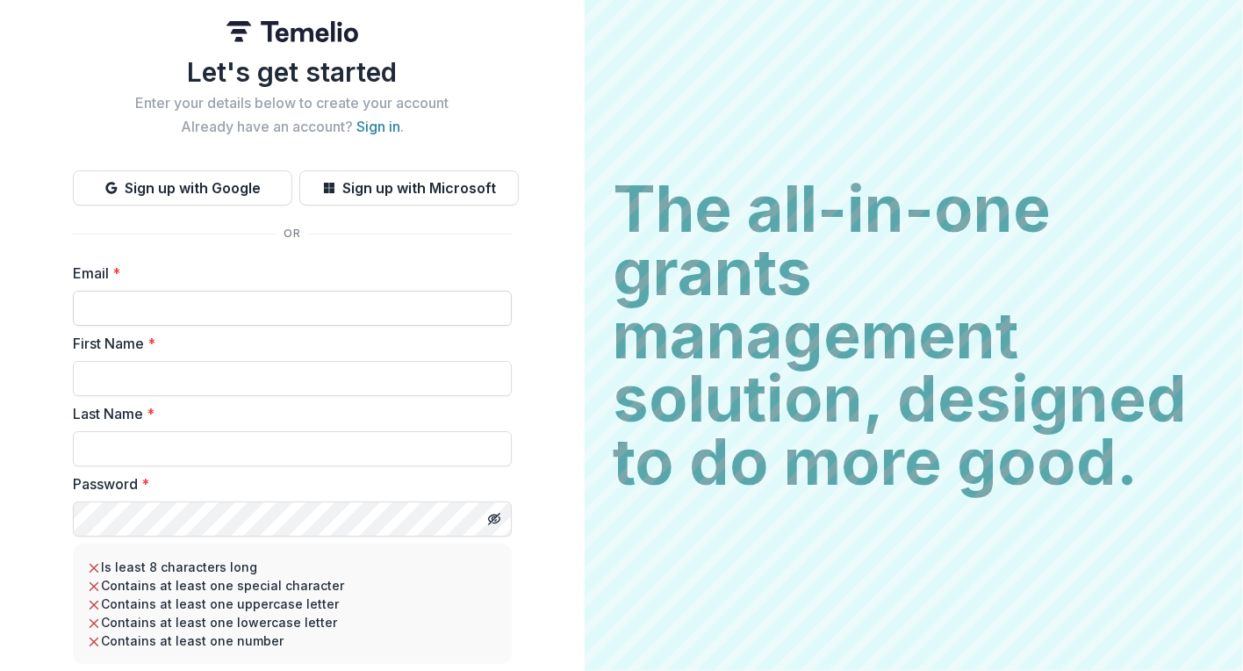
click at [211, 312] on input "Email *" at bounding box center [292, 308] width 439 height 35
click at [234, 190] on button "Sign up with Google" at bounding box center [182, 187] width 219 height 35
click at [234, 183] on button "Sign up with Google" at bounding box center [182, 187] width 219 height 35
click at [234, 184] on button "Sign up with Google" at bounding box center [182, 187] width 219 height 35
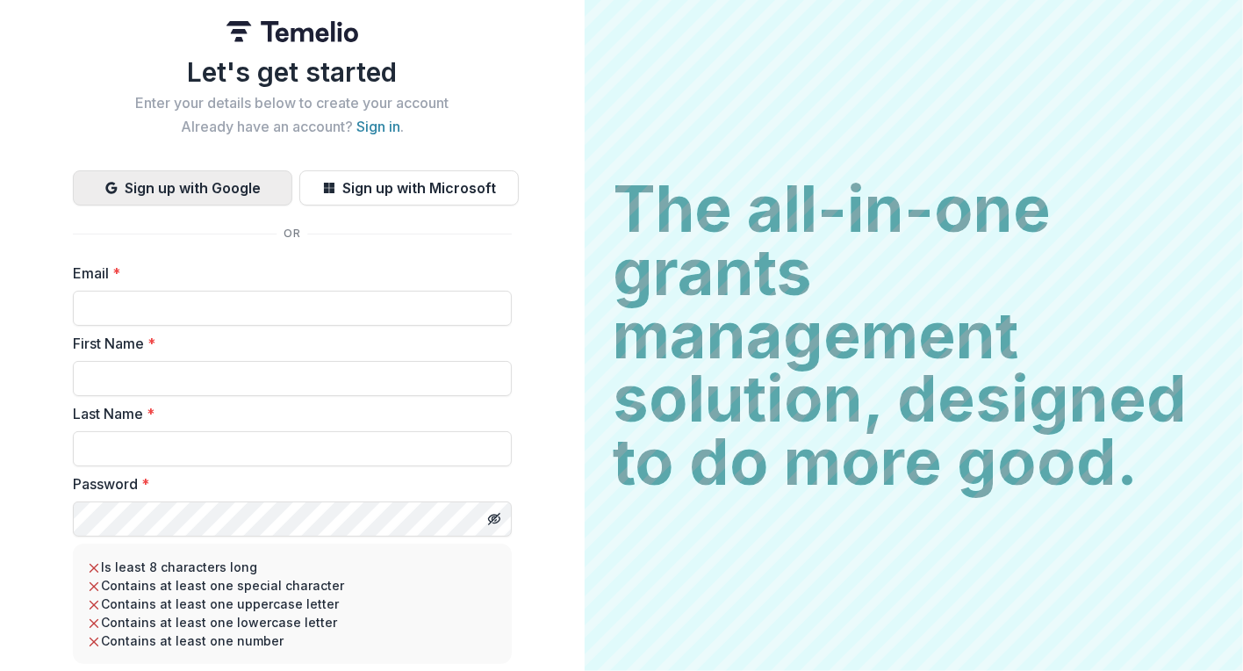
click at [236, 186] on button "Sign up with Google" at bounding box center [182, 187] width 219 height 35
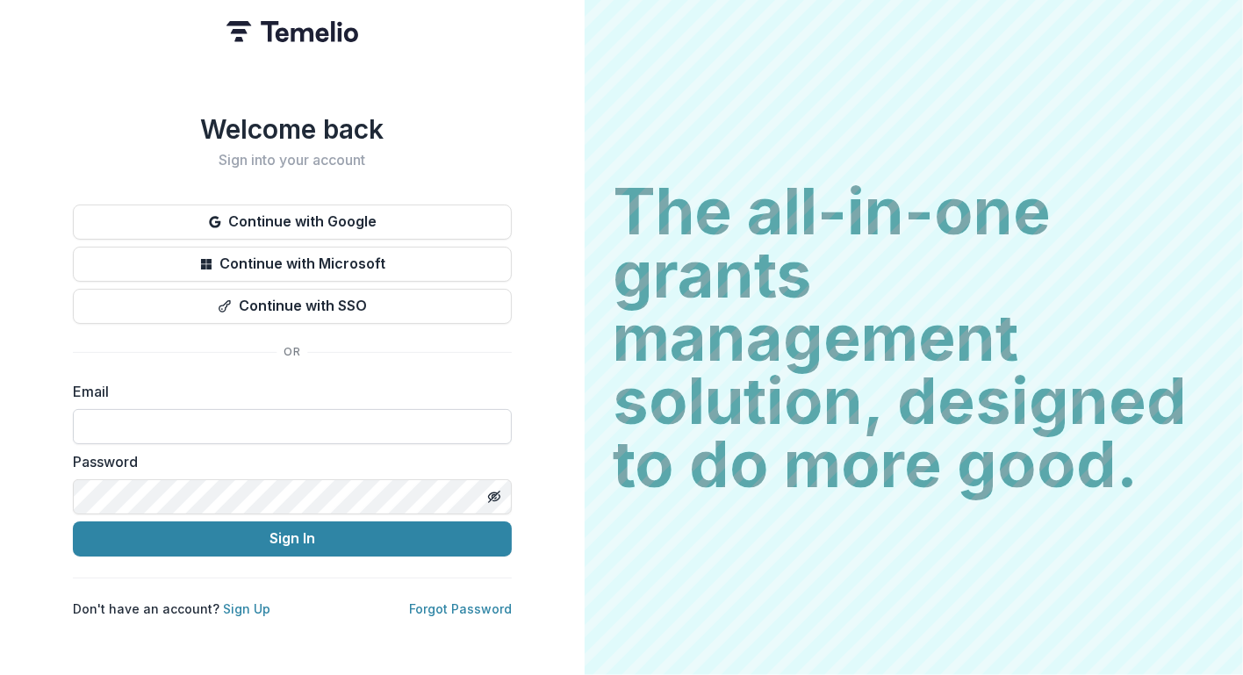
click at [291, 429] on input at bounding box center [292, 426] width 439 height 35
click at [243, 601] on link "Sign Up" at bounding box center [246, 608] width 47 height 15
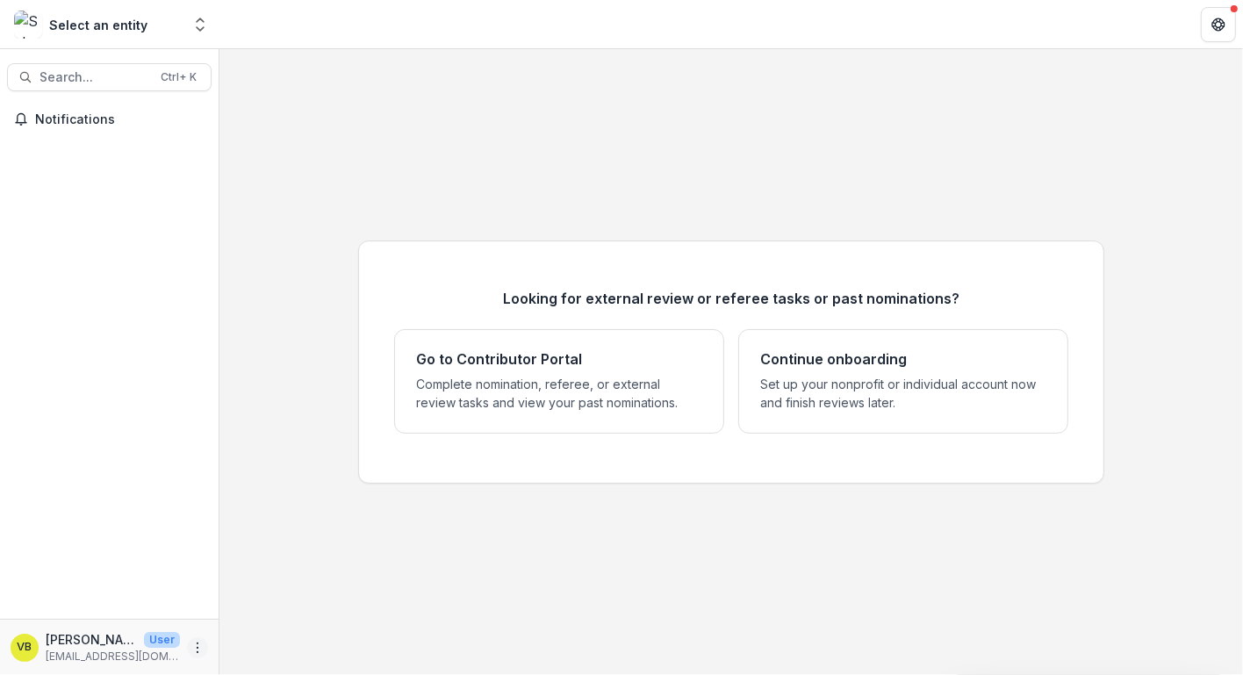
click at [199, 651] on icon "More" at bounding box center [198, 648] width 14 height 14
click at [299, 639] on button "Logout" at bounding box center [313, 638] width 188 height 29
